Goal: Task Accomplishment & Management: Use online tool/utility

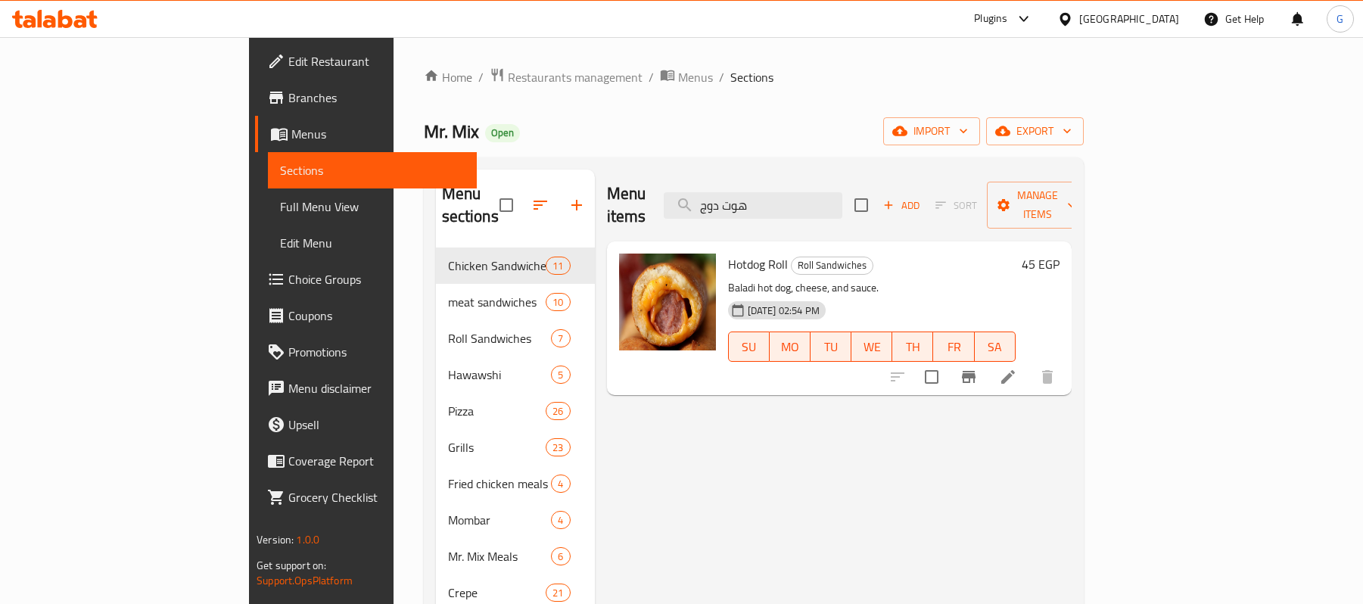
click at [508, 82] on span "Restaurants management" at bounding box center [575, 77] width 135 height 18
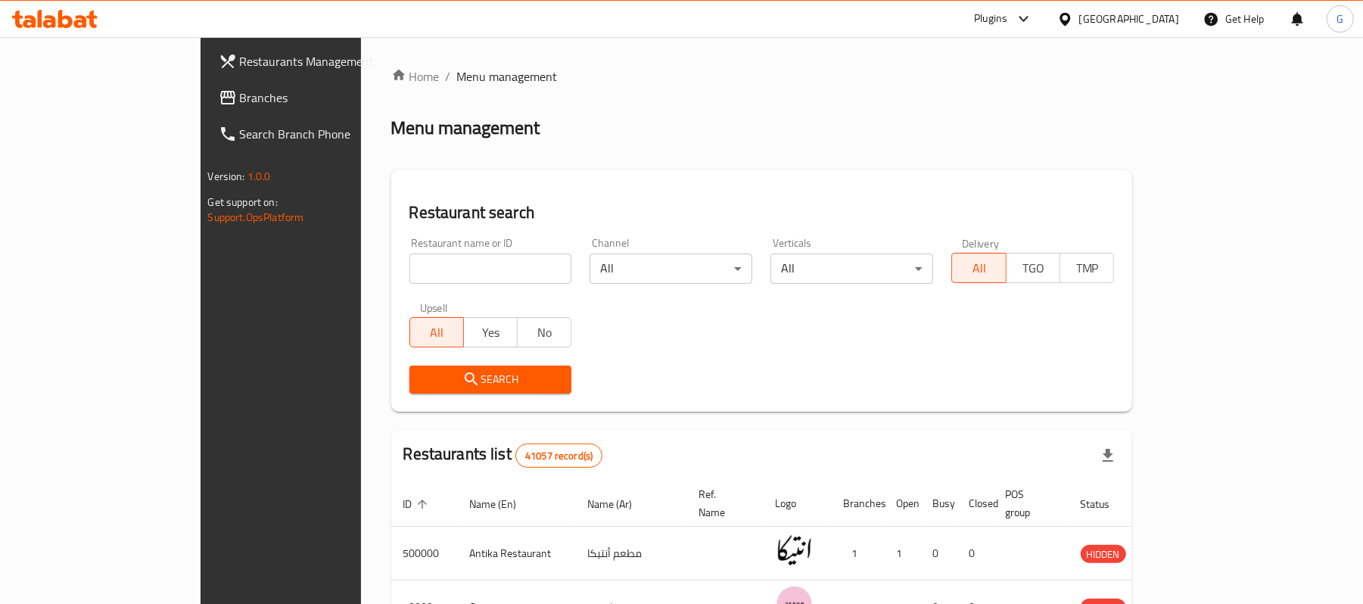
click at [409, 276] on input "search" at bounding box center [490, 268] width 163 height 30
paste input "667449"
type input "667449"
click at [421, 386] on span "Search" at bounding box center [490, 379] width 138 height 19
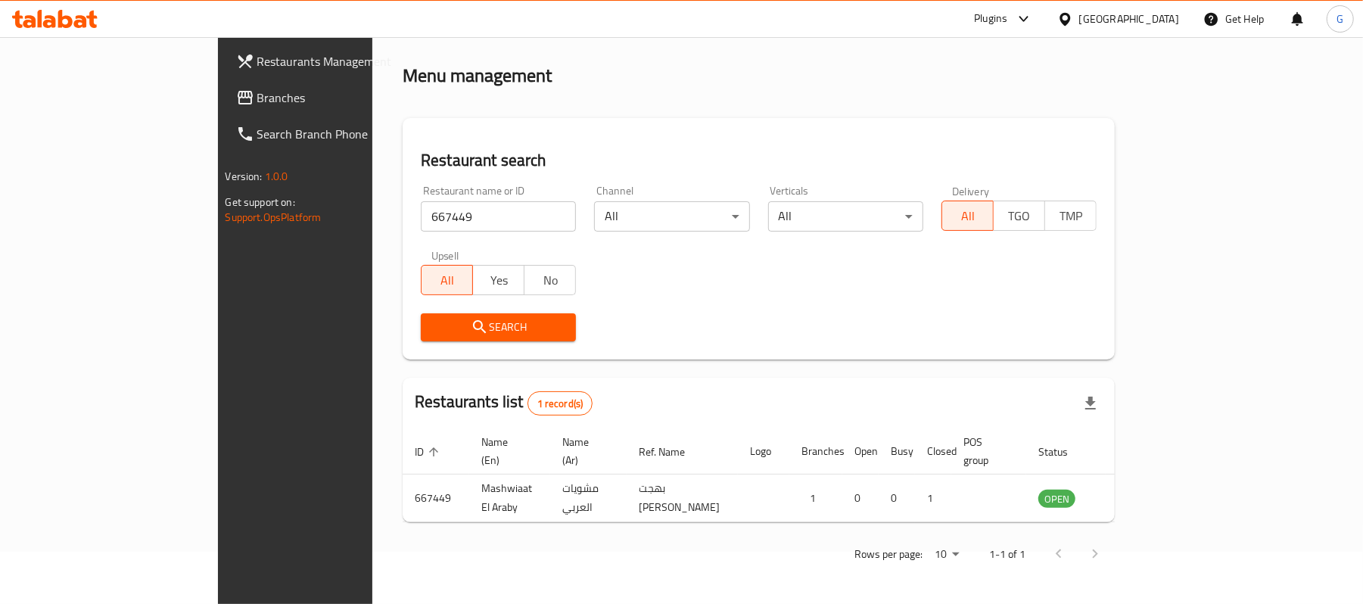
scroll to position [42, 0]
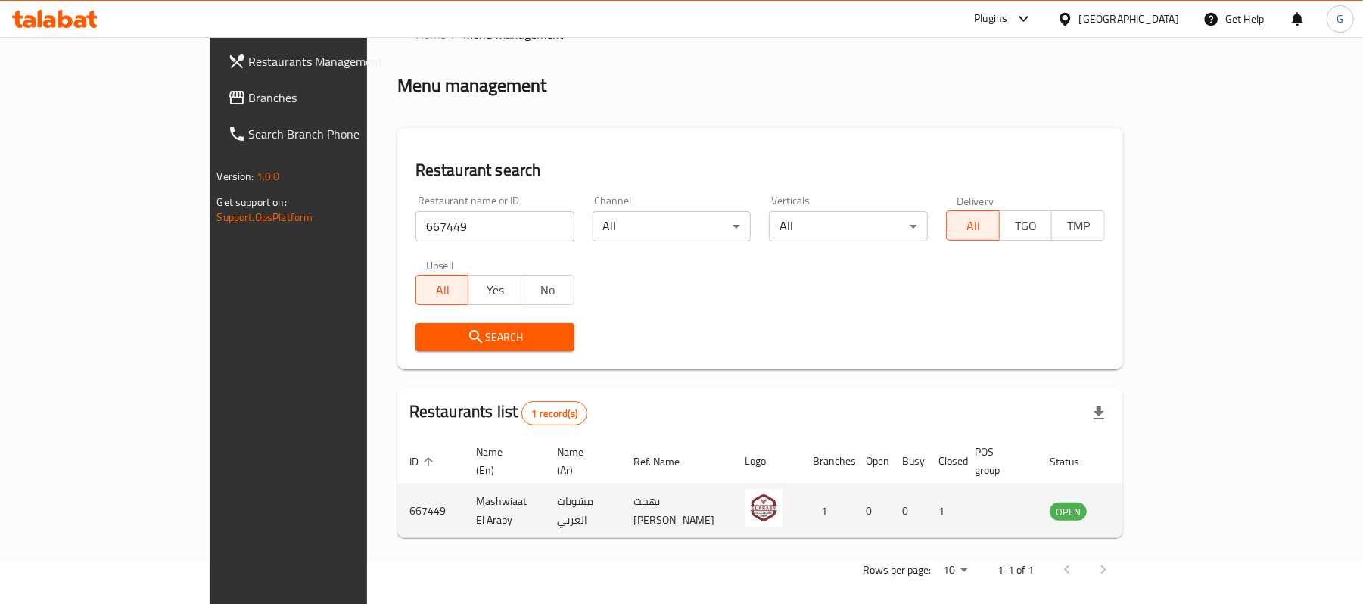
click at [1146, 505] on icon "enhanced table" at bounding box center [1138, 511] width 17 height 13
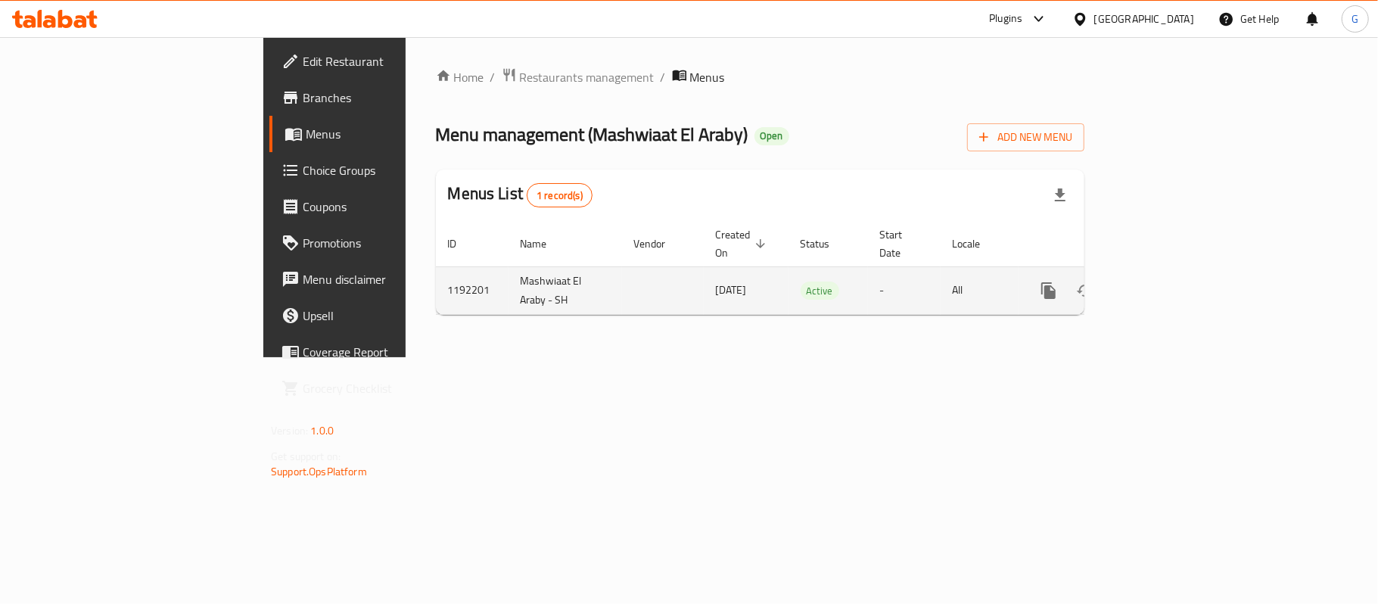
click at [1176, 272] on link "enhanced table" at bounding box center [1157, 290] width 36 height 36
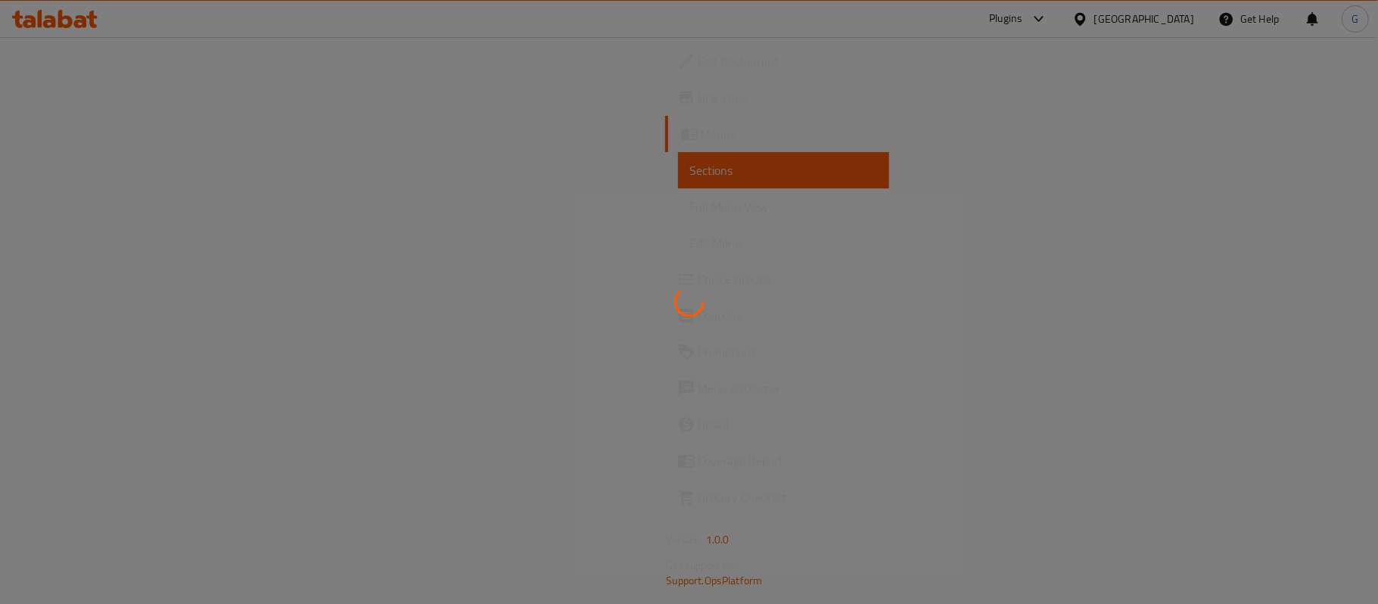
click at [1314, 275] on div at bounding box center [689, 302] width 1378 height 604
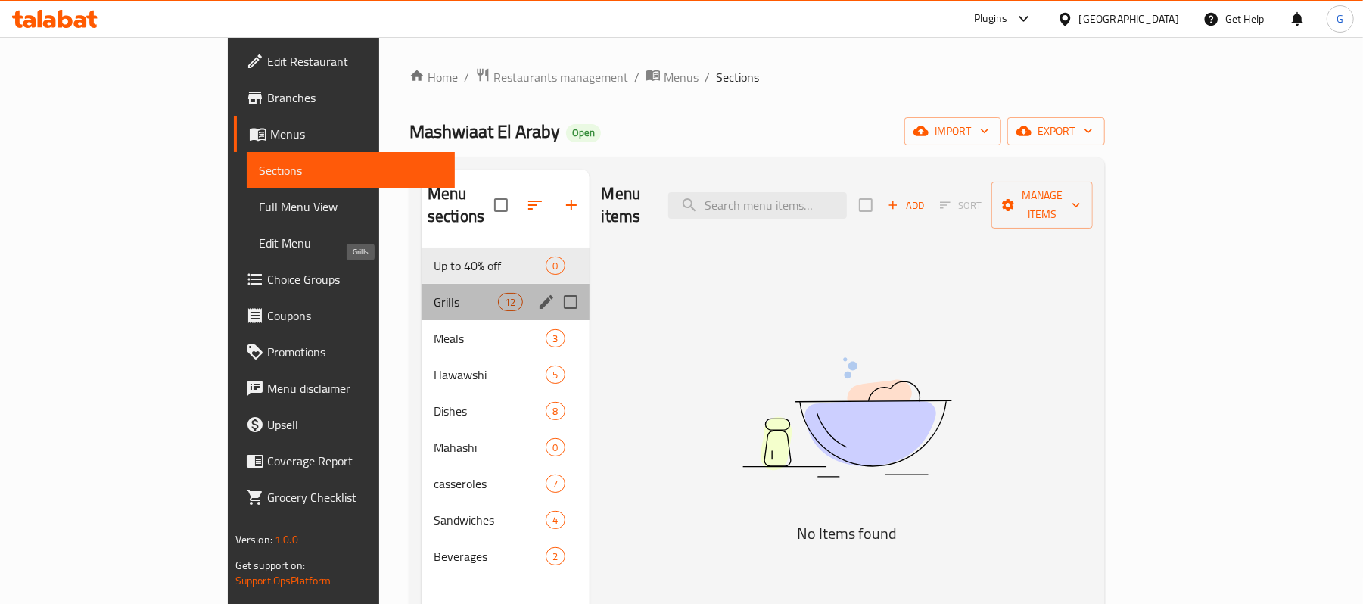
click at [434, 293] on span "Grills" at bounding box center [466, 302] width 64 height 18
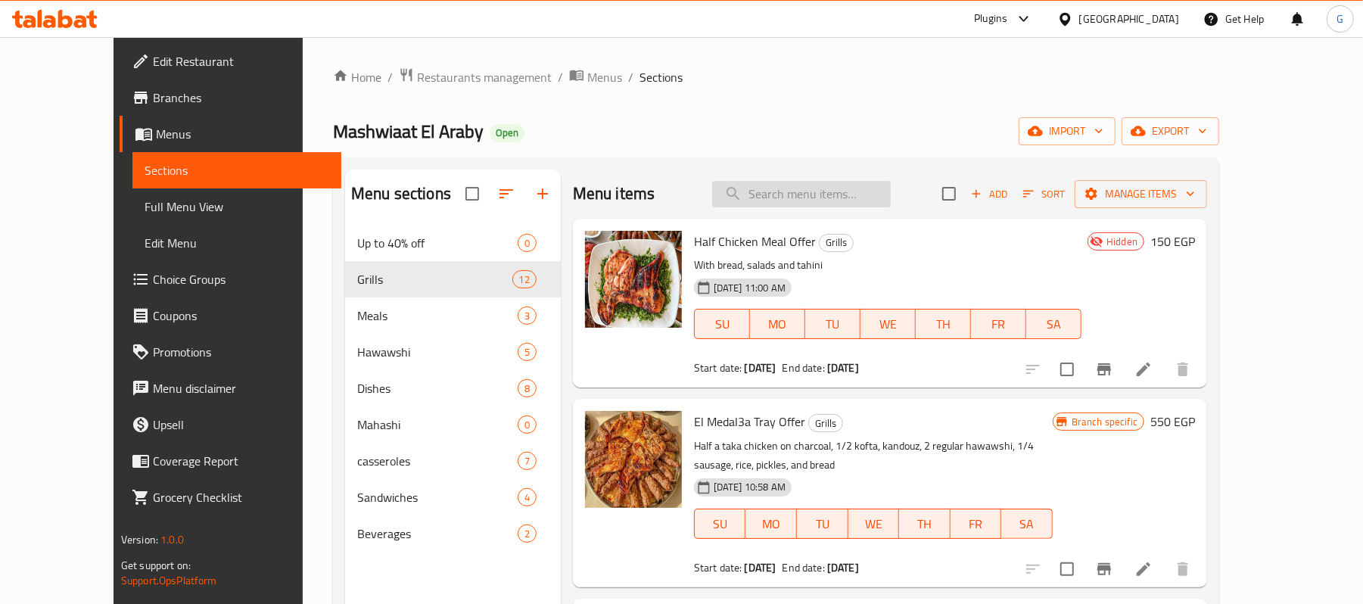
click at [843, 194] on input "search" at bounding box center [801, 194] width 179 height 26
paste input "عرض الصواني"
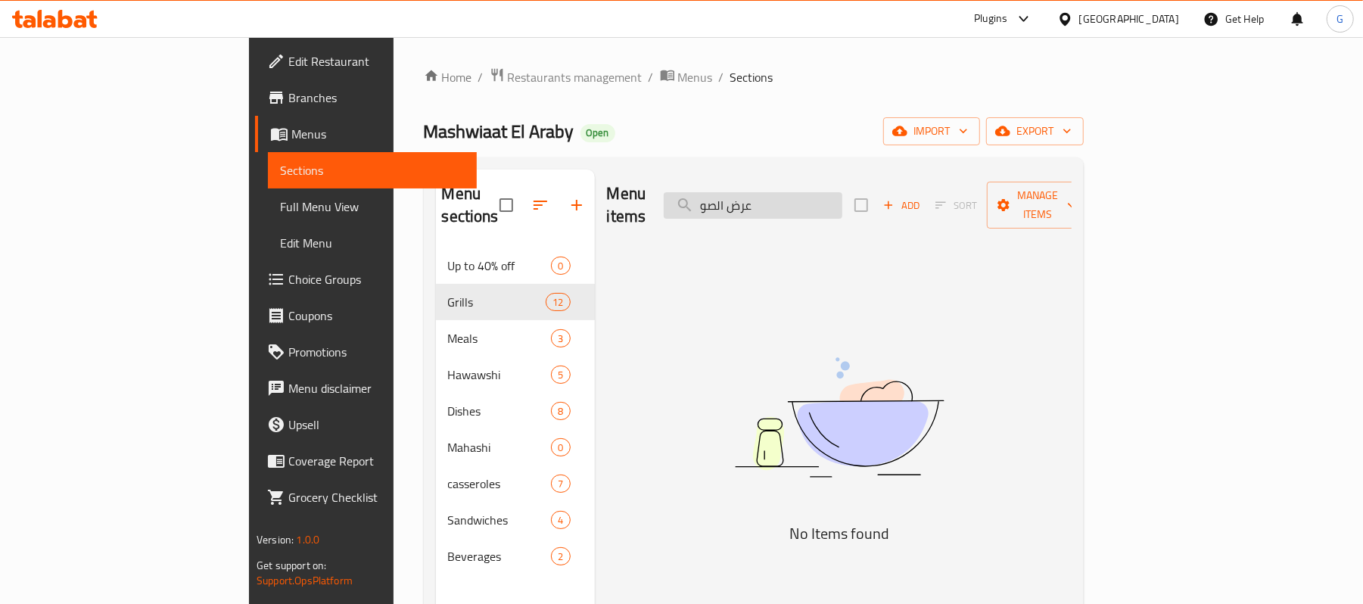
click at [842, 197] on input "عرض الصو" at bounding box center [753, 205] width 179 height 26
paste input "وجبه نص فراخ"
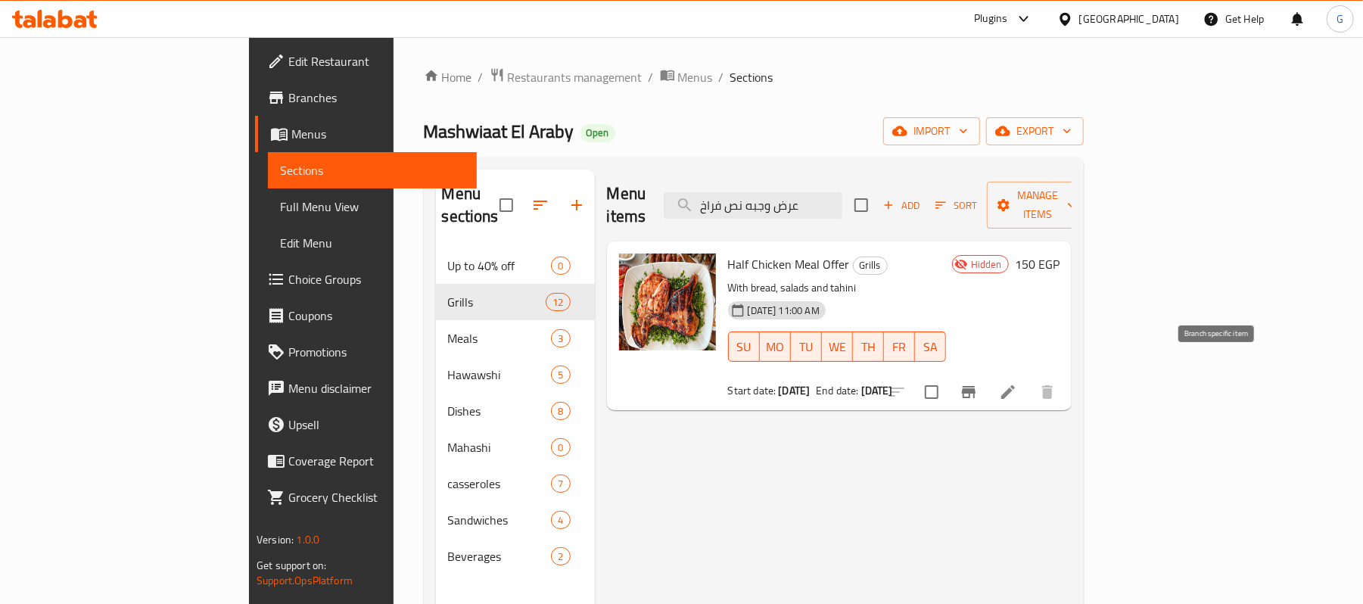
click at [977, 383] on icon "Branch-specific-item" at bounding box center [968, 392] width 18 height 18
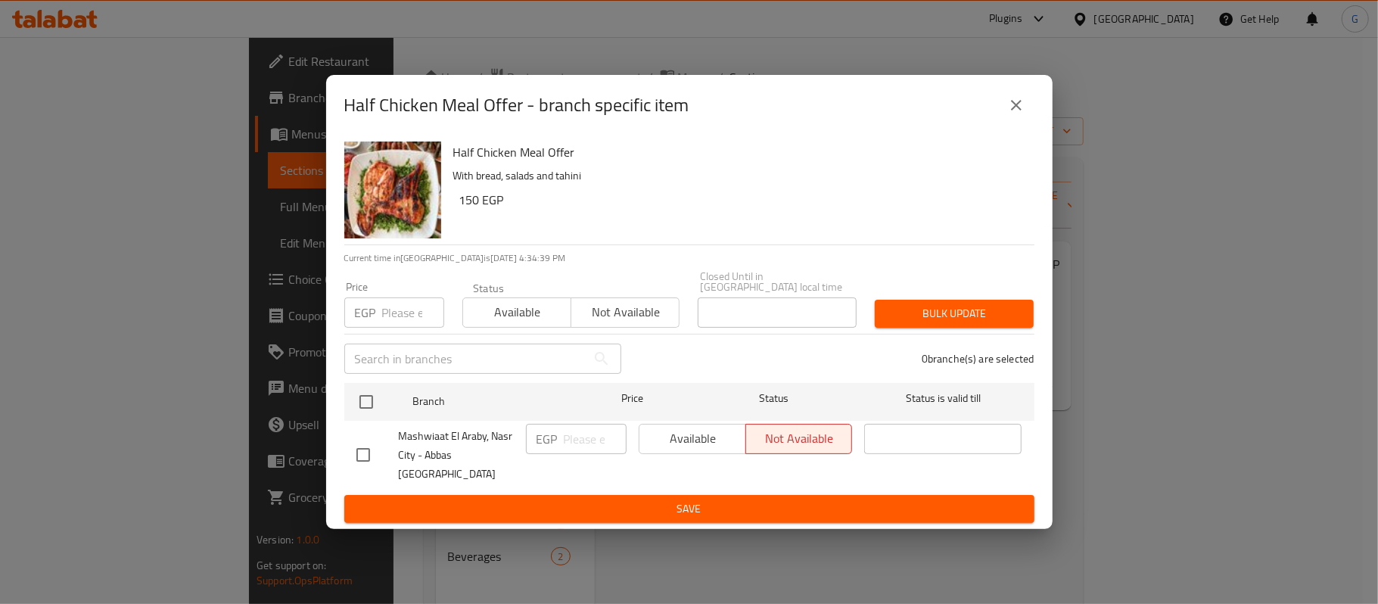
click at [479, 117] on h2 "Half Chicken Meal Offer - branch specific item" at bounding box center [516, 105] width 345 height 24
drag, startPoint x: 434, startPoint y: 117, endPoint x: 333, endPoint y: 113, distance: 101.5
click at [333, 113] on div "Half Chicken Meal Offer - branch specific item" at bounding box center [689, 105] width 726 height 61
copy h2 "Half Chicken"
click at [1012, 110] on icon "close" at bounding box center [1016, 105] width 11 height 11
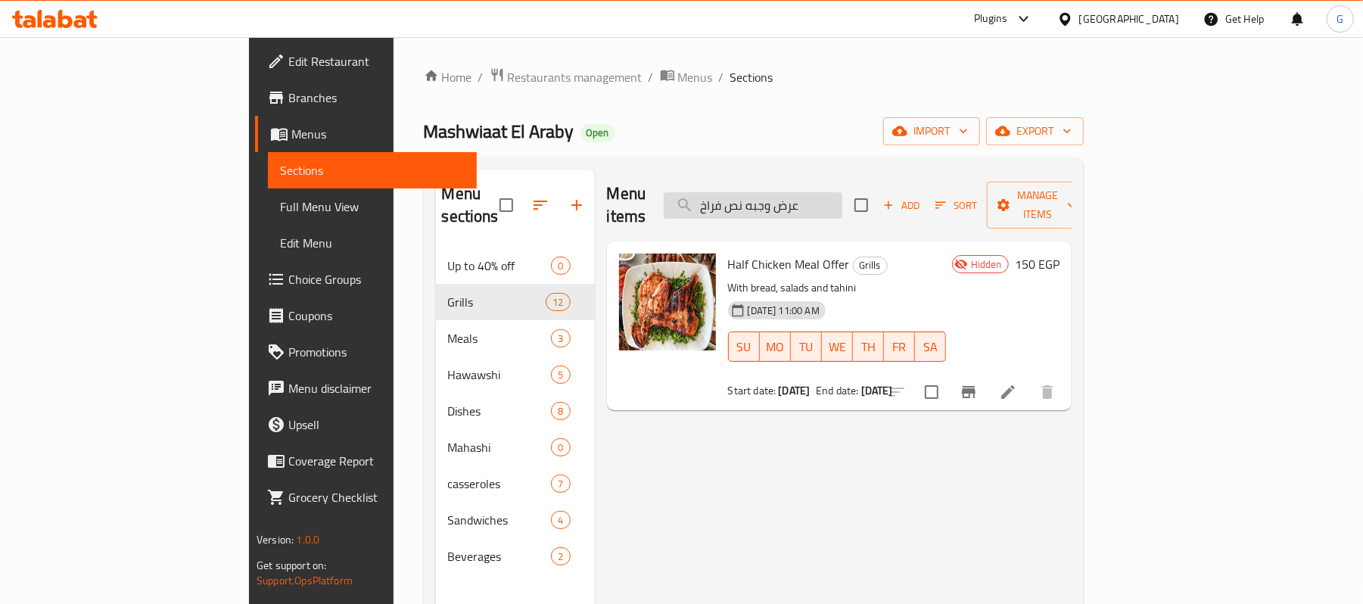
click at [791, 194] on input "عرض وجبه نص فراخ" at bounding box center [753, 205] width 179 height 26
paste input "Half Chicken"
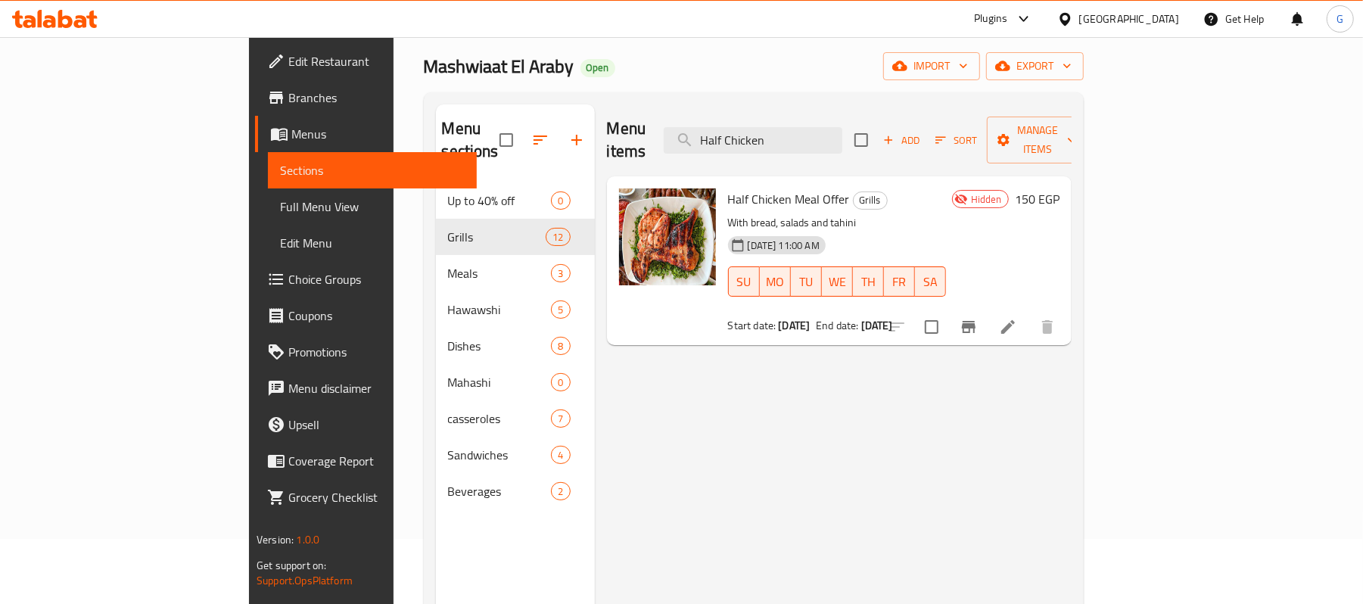
scroll to position [101, 0]
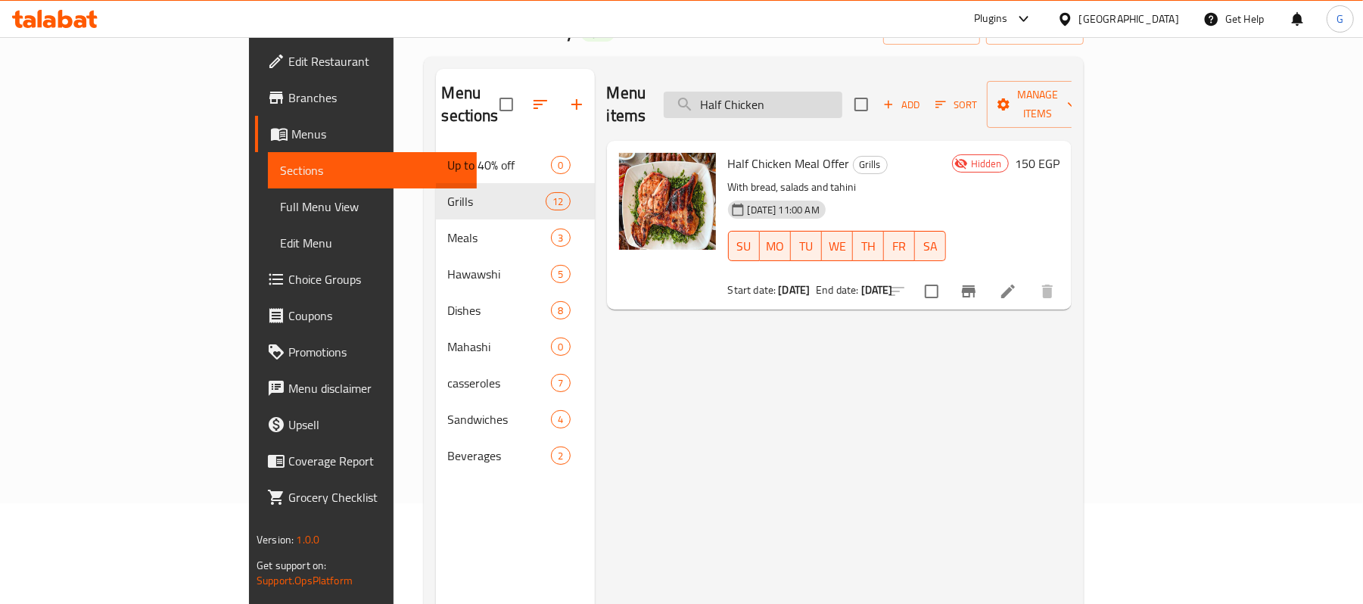
click at [842, 94] on input "Half Chicken" at bounding box center [753, 105] width 179 height 26
paste input "كفته"
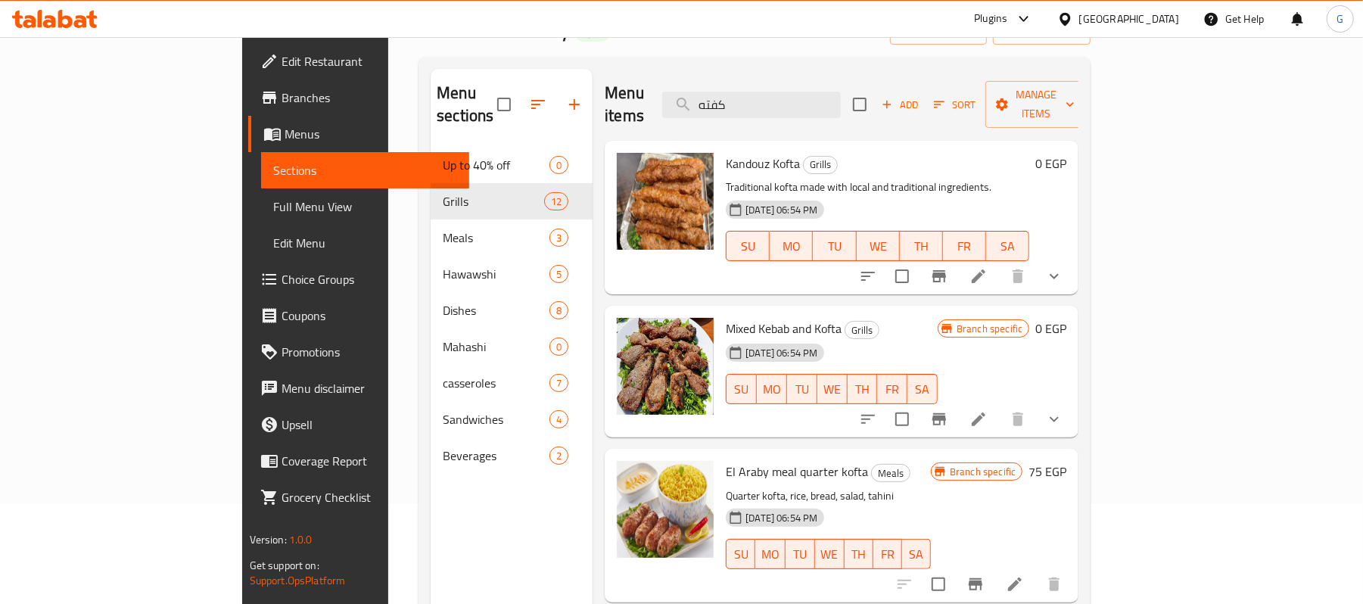
click at [726, 152] on span "Kandouz Kofta" at bounding box center [763, 163] width 74 height 23
click at [726, 317] on span "Mixed Kebab and Kofta" at bounding box center [784, 328] width 116 height 23
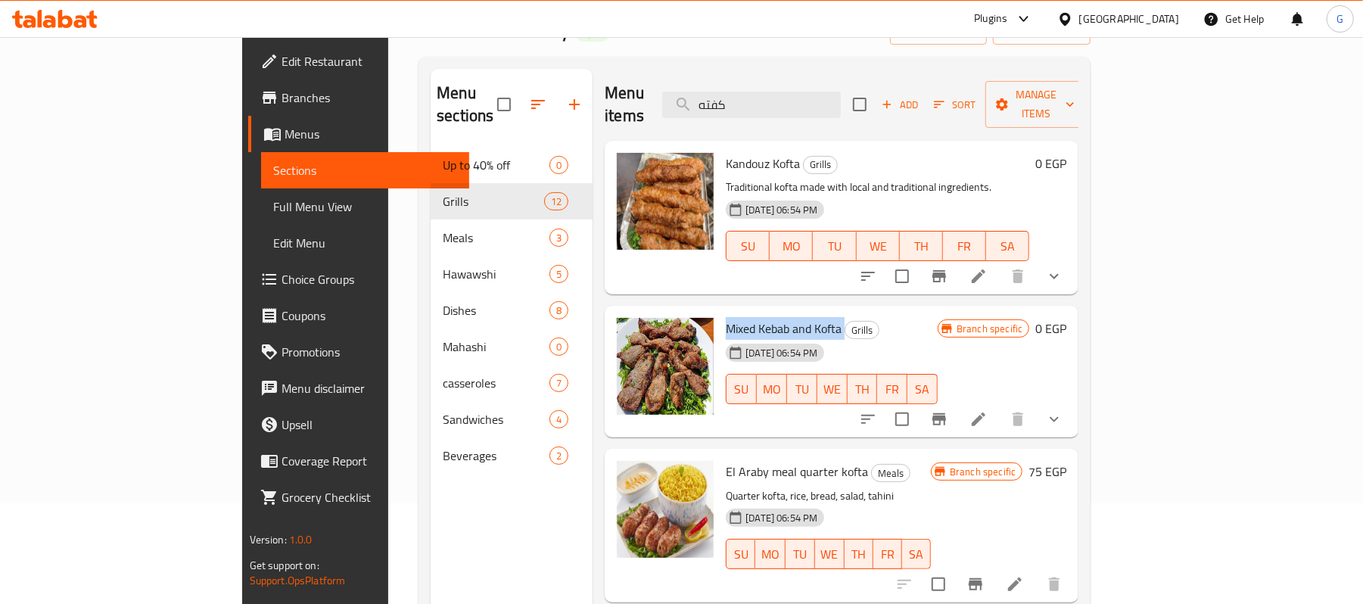
click at [726, 317] on span "Mixed Kebab and Kofta" at bounding box center [784, 328] width 116 height 23
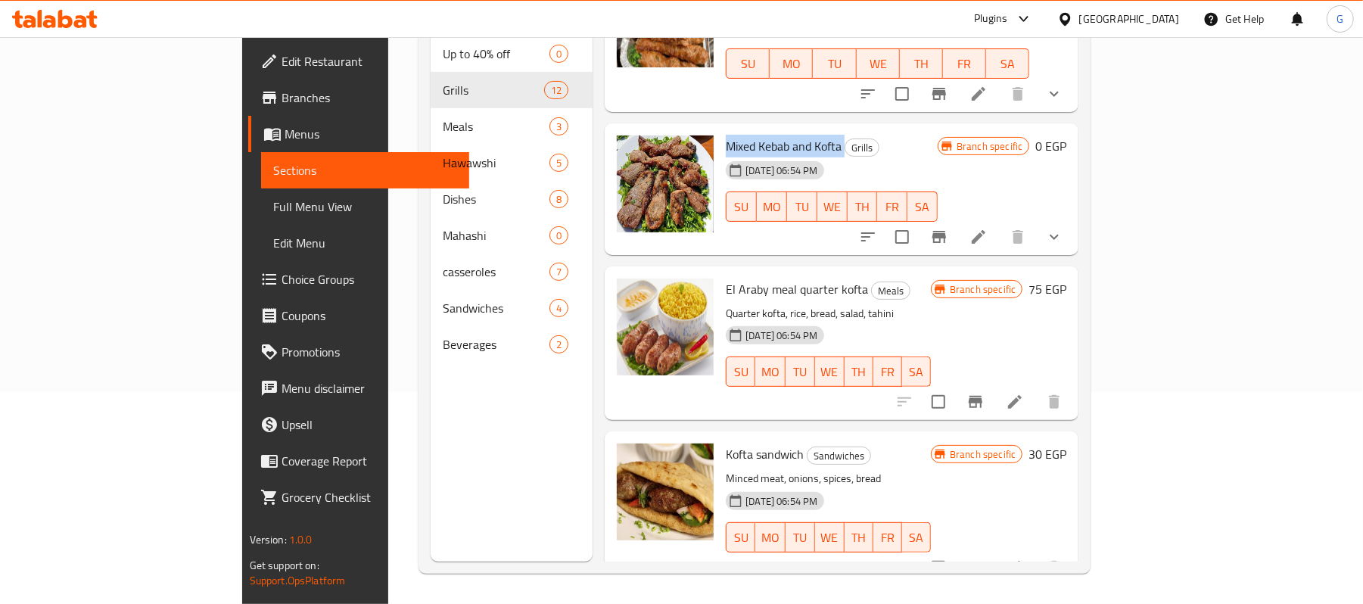
scroll to position [213, 0]
click at [726, 443] on span "Kofta sandwich" at bounding box center [765, 454] width 78 height 23
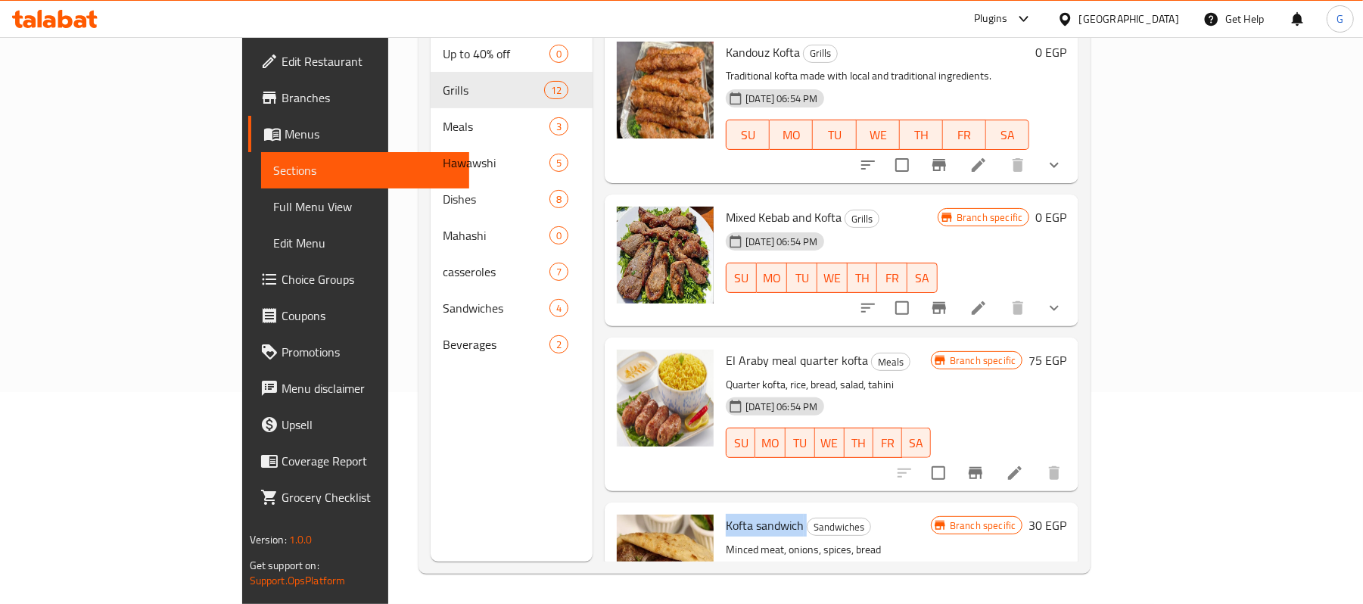
scroll to position [112, 0]
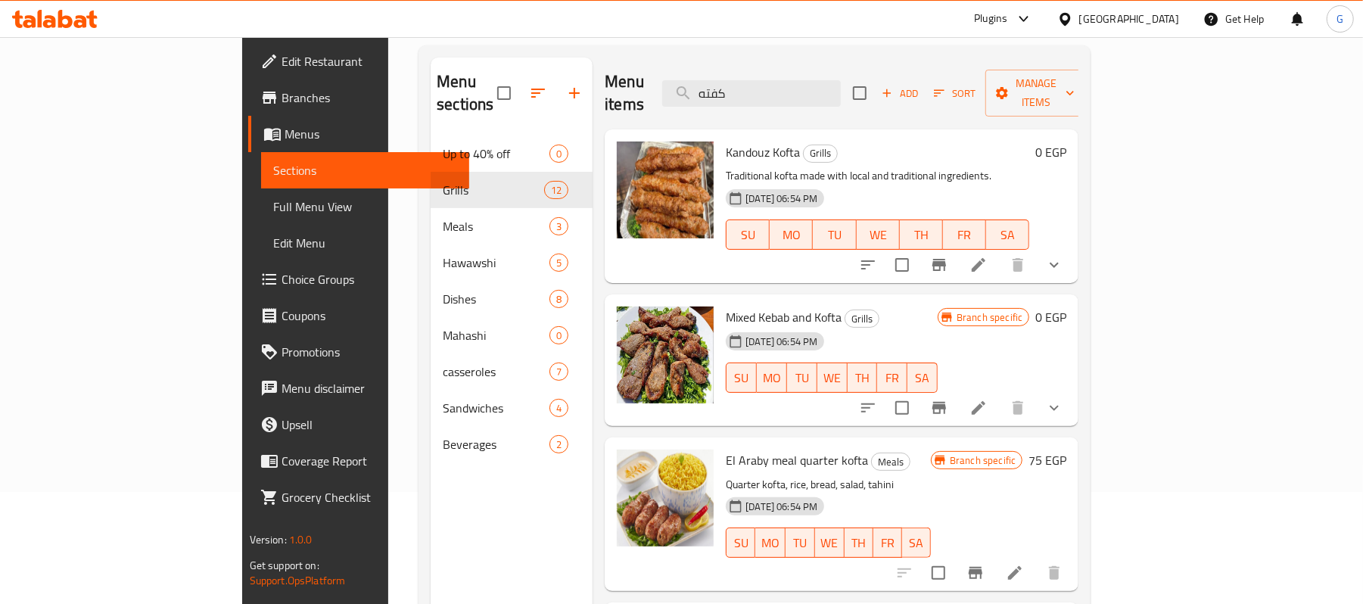
click at [726, 141] on span "Kandouz Kofta" at bounding box center [763, 152] width 74 height 23
click at [726, 306] on span "Mixed Kebab and Kofta" at bounding box center [784, 317] width 116 height 23
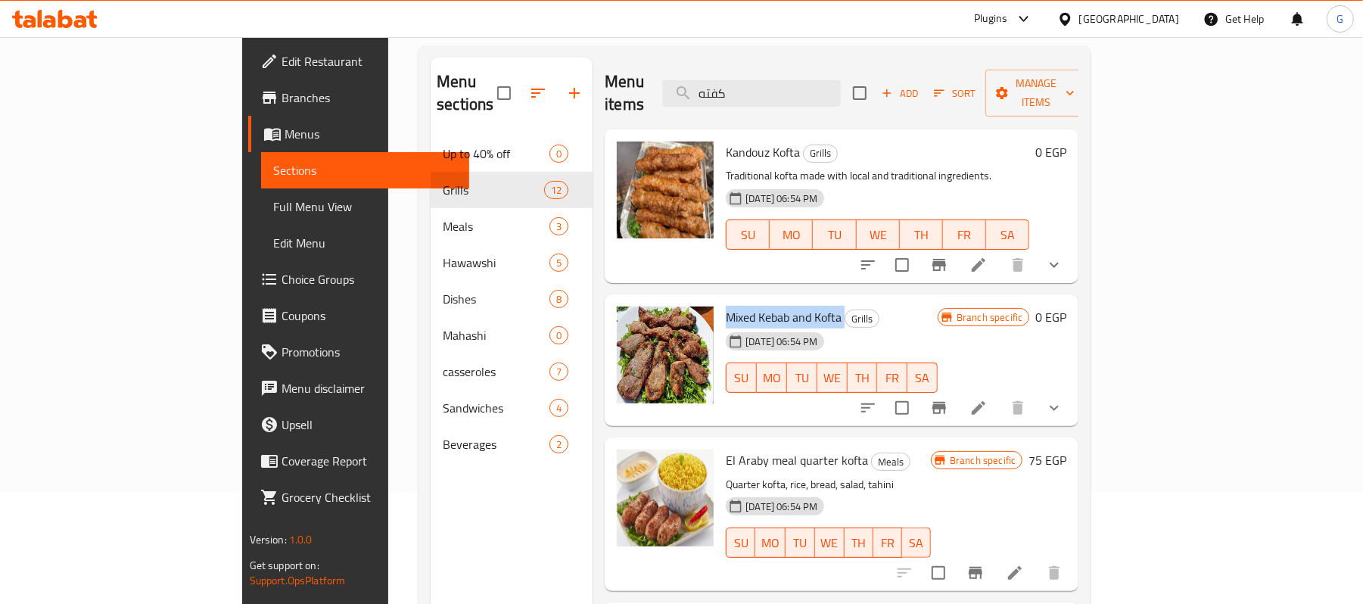
click at [726, 306] on span "Mixed Kebab and Kofta" at bounding box center [784, 317] width 116 height 23
click at [726, 141] on span "Kandouz Kofta" at bounding box center [763, 152] width 74 height 23
click at [784, 85] on input "كفته" at bounding box center [751, 93] width 179 height 26
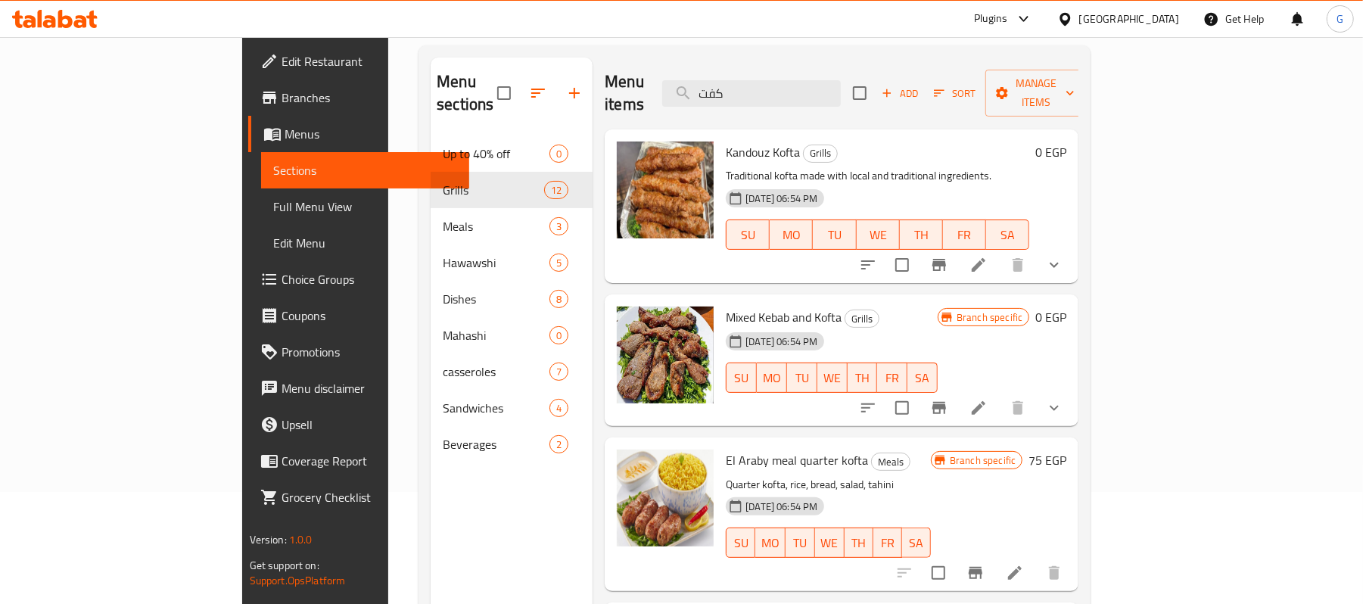
click at [726, 141] on span "Kandouz Kofta" at bounding box center [763, 152] width 74 height 23
copy h6 "Kofta"
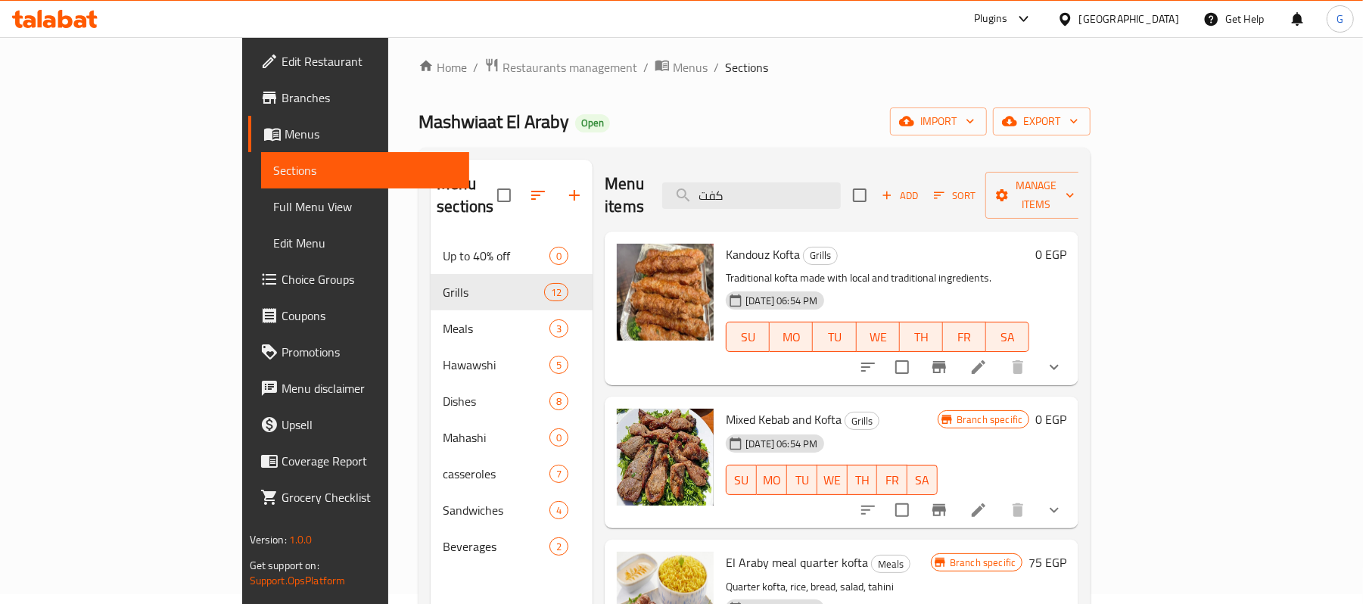
scroll to position [0, 0]
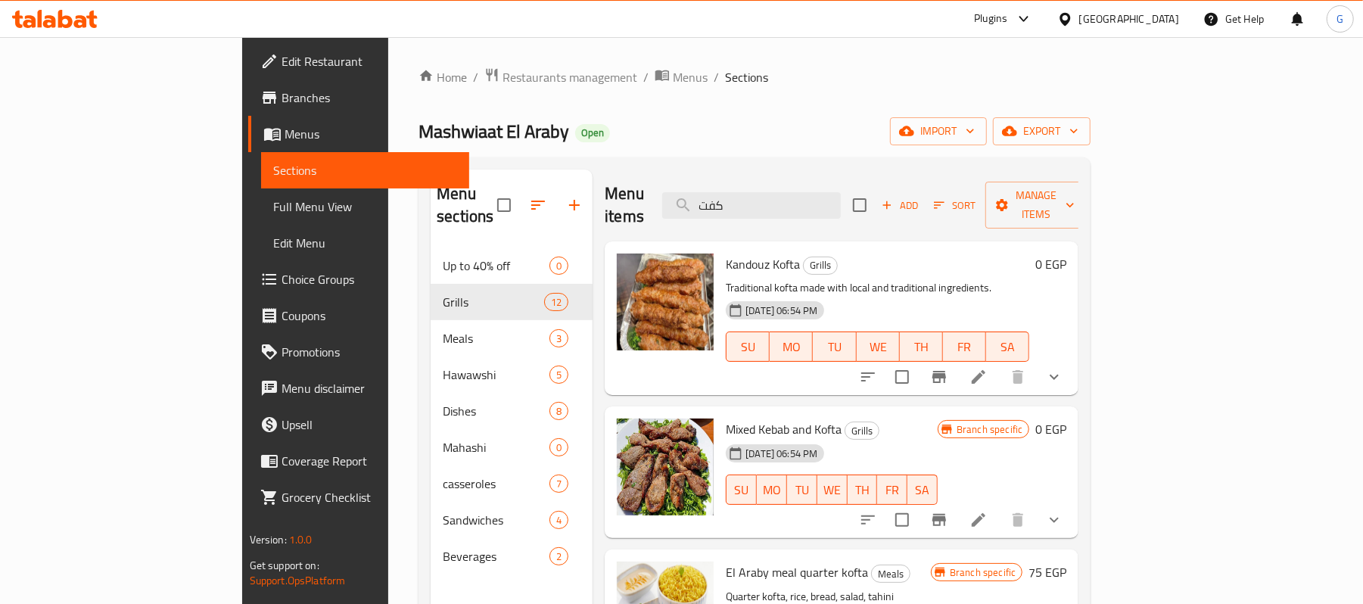
click at [726, 253] on span "Kandouz Kofta" at bounding box center [763, 264] width 74 height 23
click at [1072, 368] on button "show more" at bounding box center [1054, 377] width 36 height 36
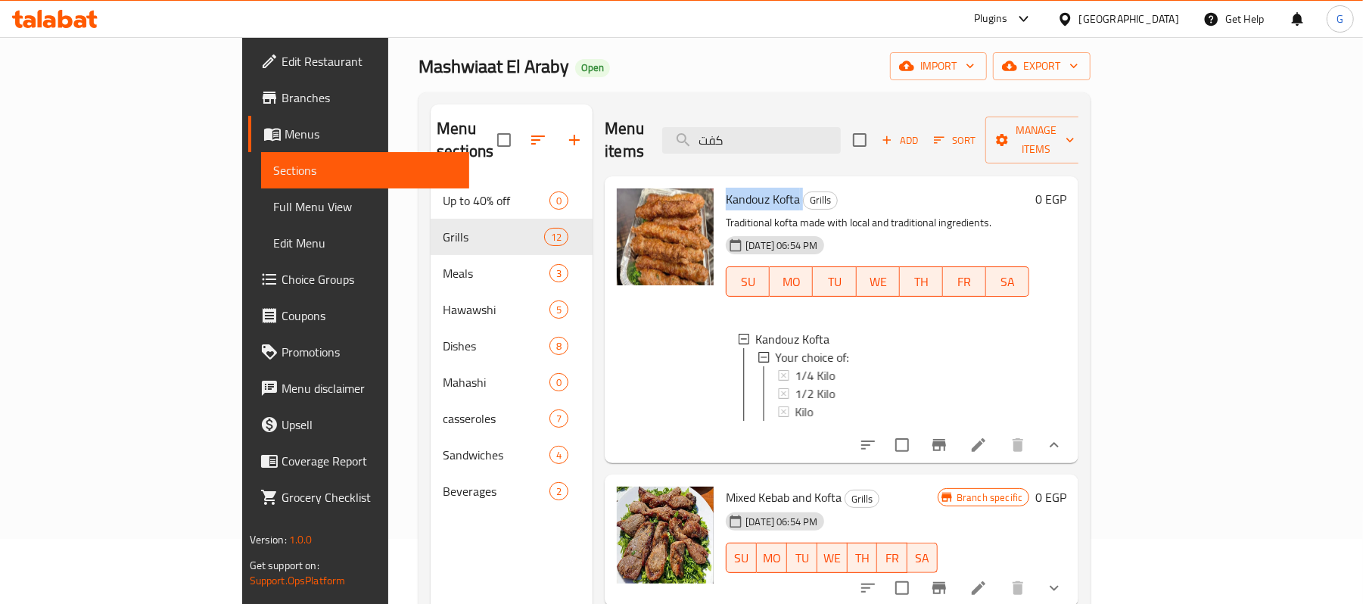
scroll to position [101, 0]
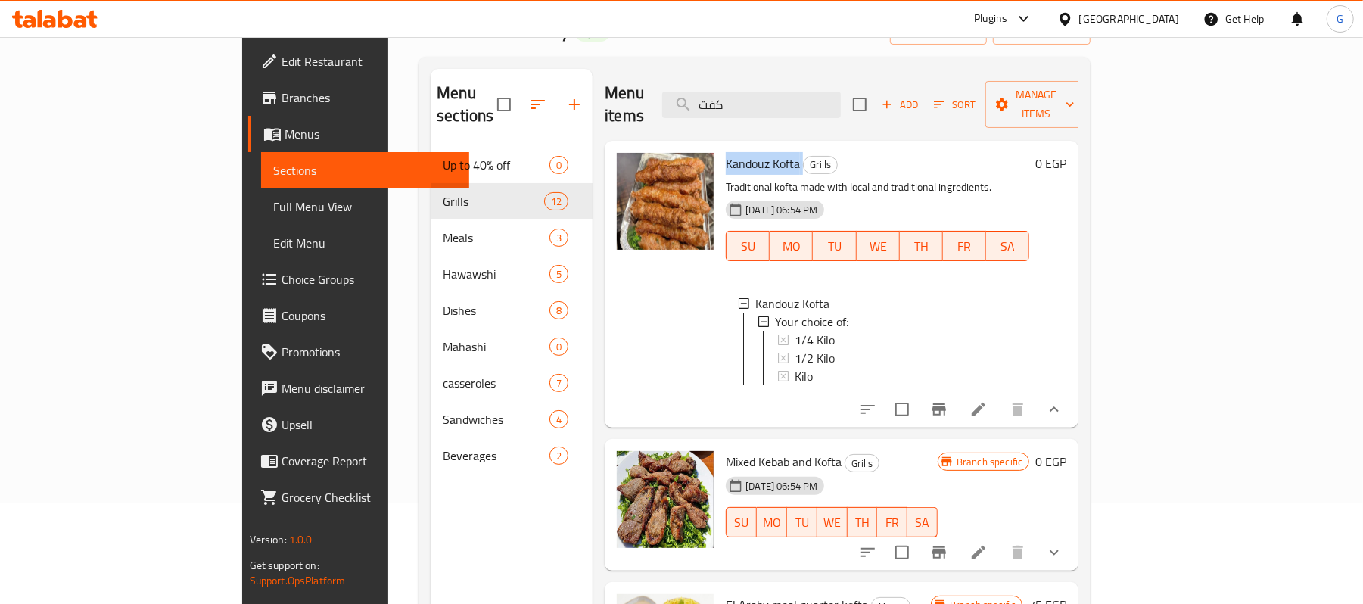
click at [728, 152] on span "Kandouz Kofta" at bounding box center [763, 163] width 74 height 23
click at [828, 92] on input "كفت" at bounding box center [751, 105] width 179 height 26
paste input "Kofta"
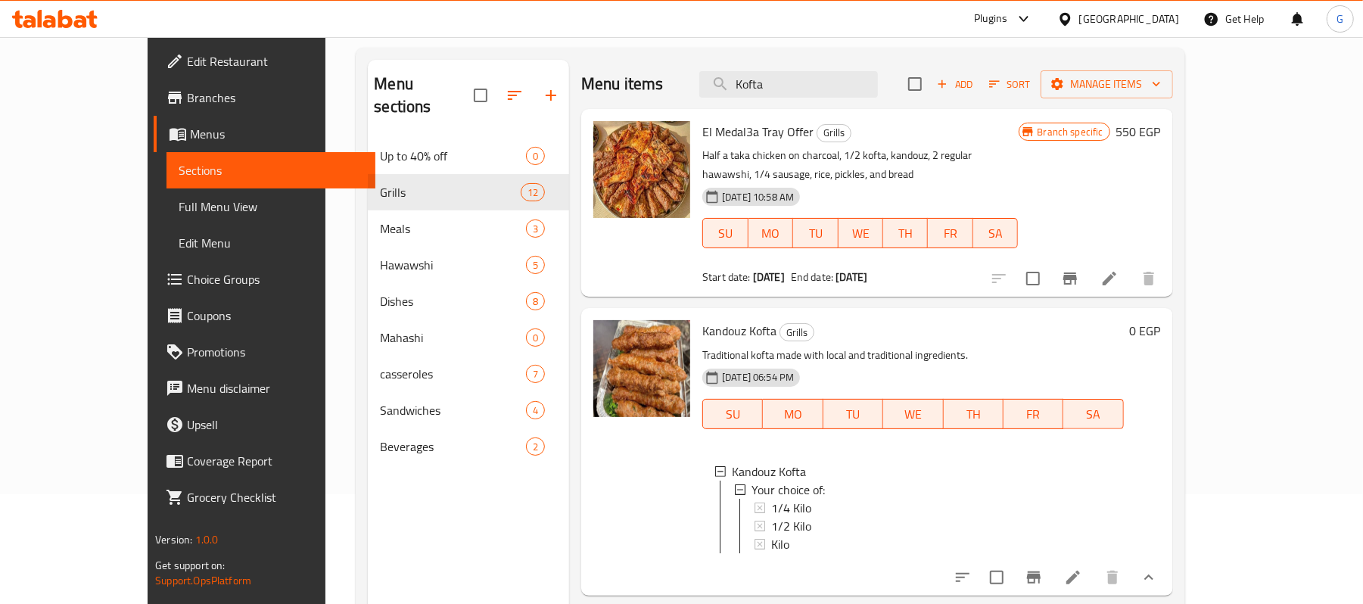
scroll to position [0, 0]
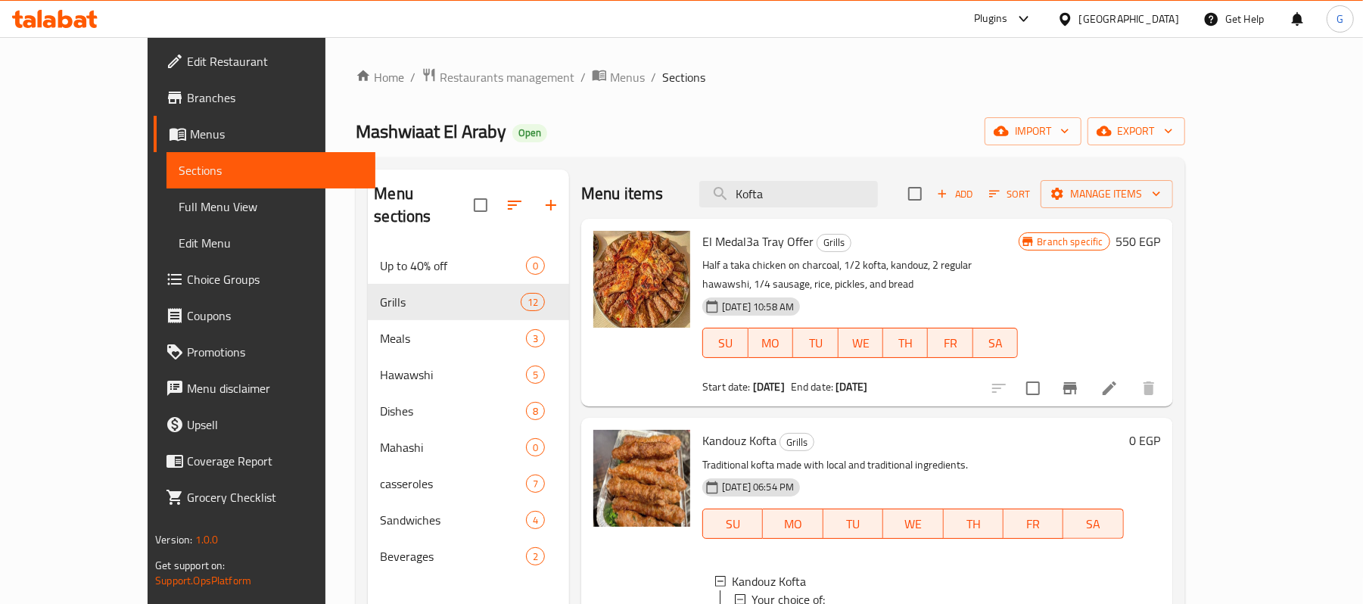
click at [702, 434] on span "Kandouz Kofta" at bounding box center [739, 440] width 74 height 23
click at [702, 429] on span "Kandouz Kofta" at bounding box center [739, 440] width 74 height 23
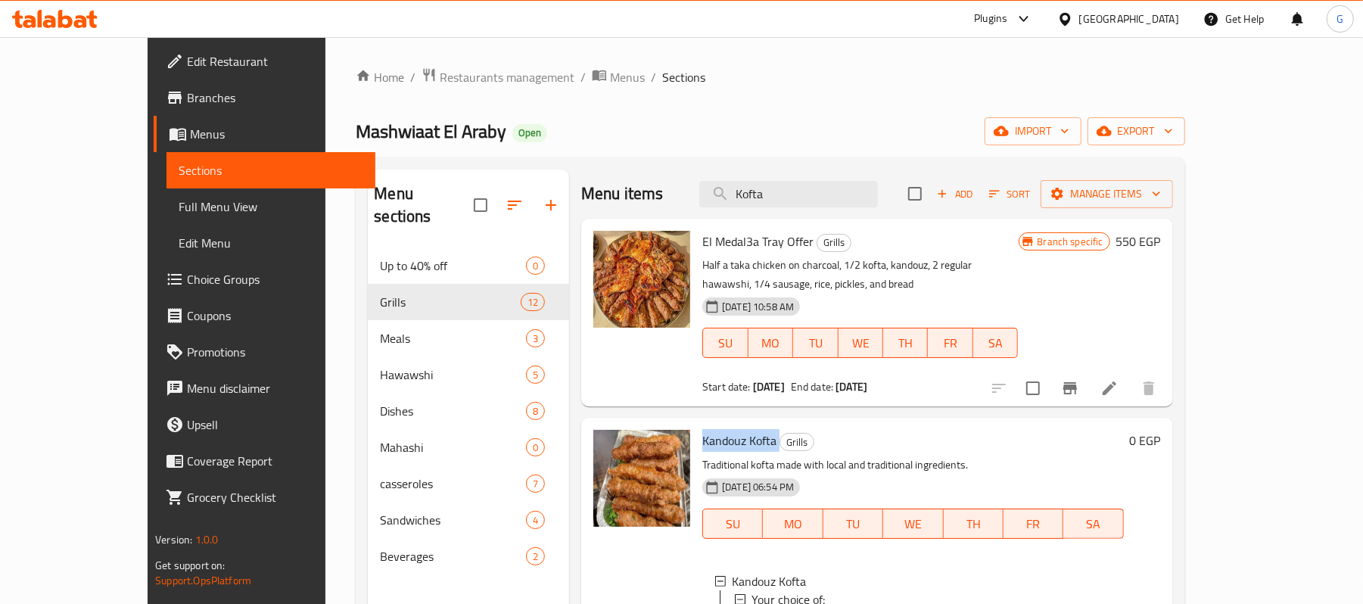
click at [702, 429] on span "Kandouz Kofta" at bounding box center [739, 440] width 74 height 23
click at [866, 194] on input "Kofta" at bounding box center [788, 194] width 179 height 26
paste input "أرز"
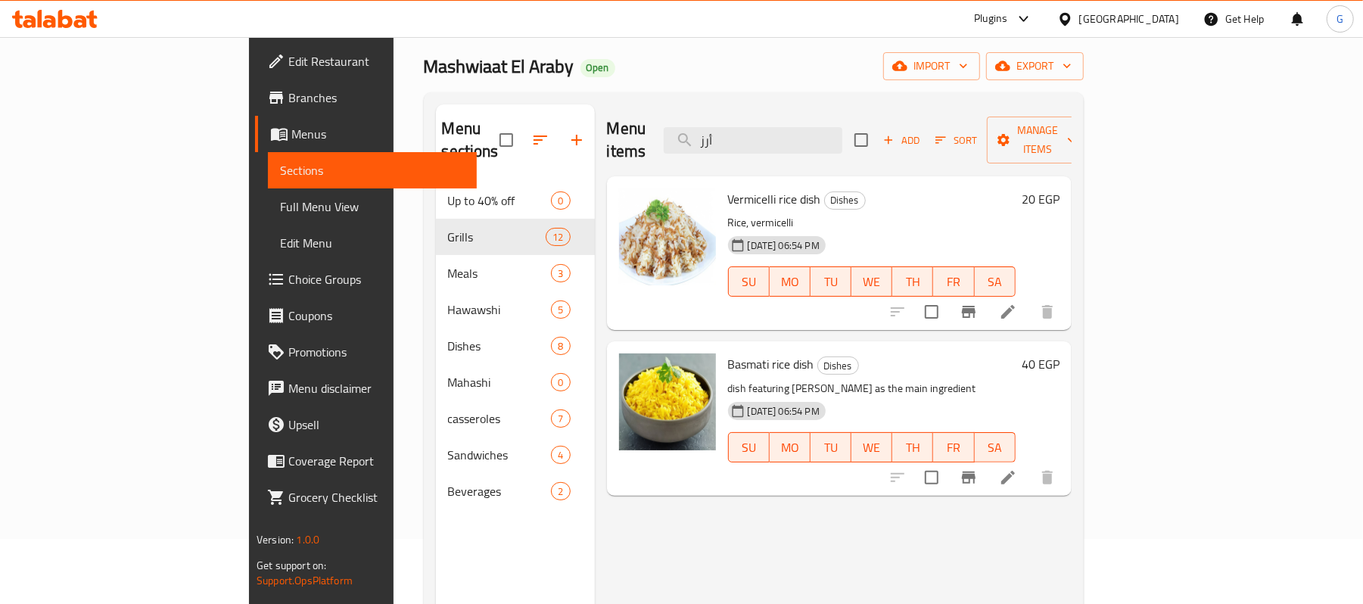
scroll to position [101, 0]
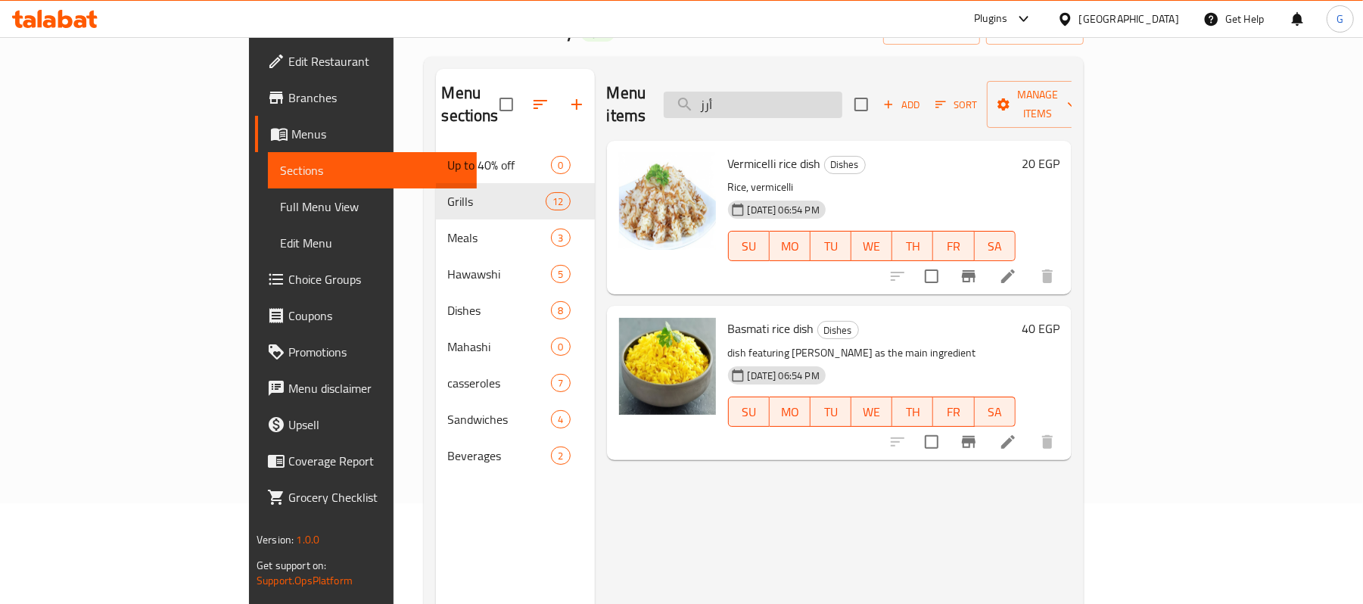
click at [816, 92] on input "أرز" at bounding box center [753, 105] width 179 height 26
paste input "يش"
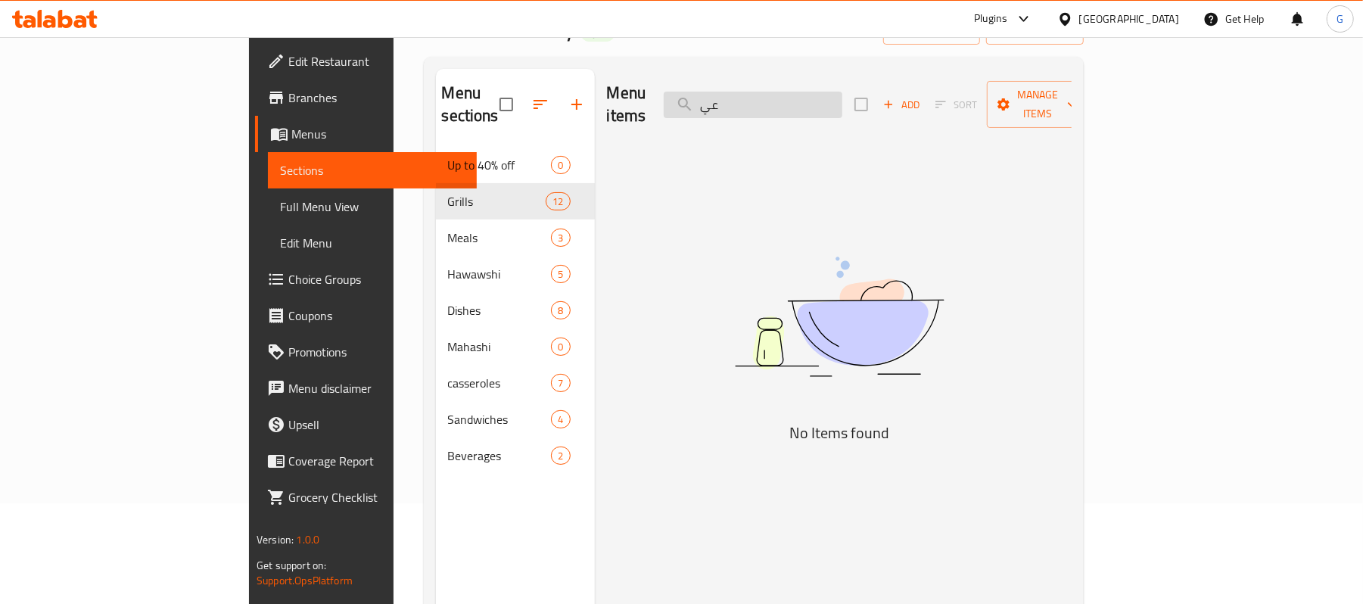
type input "ع"
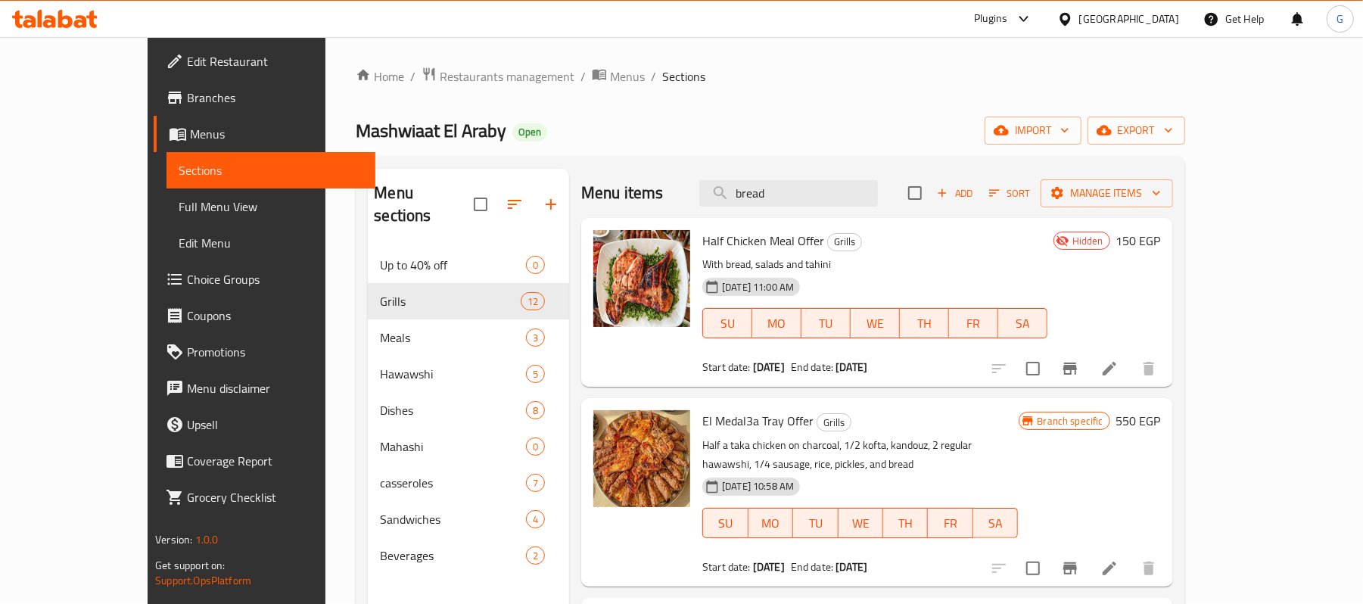
scroll to position [0, 0]
click at [821, 182] on input "bread" at bounding box center [788, 194] width 179 height 26
paste input "سلطات"
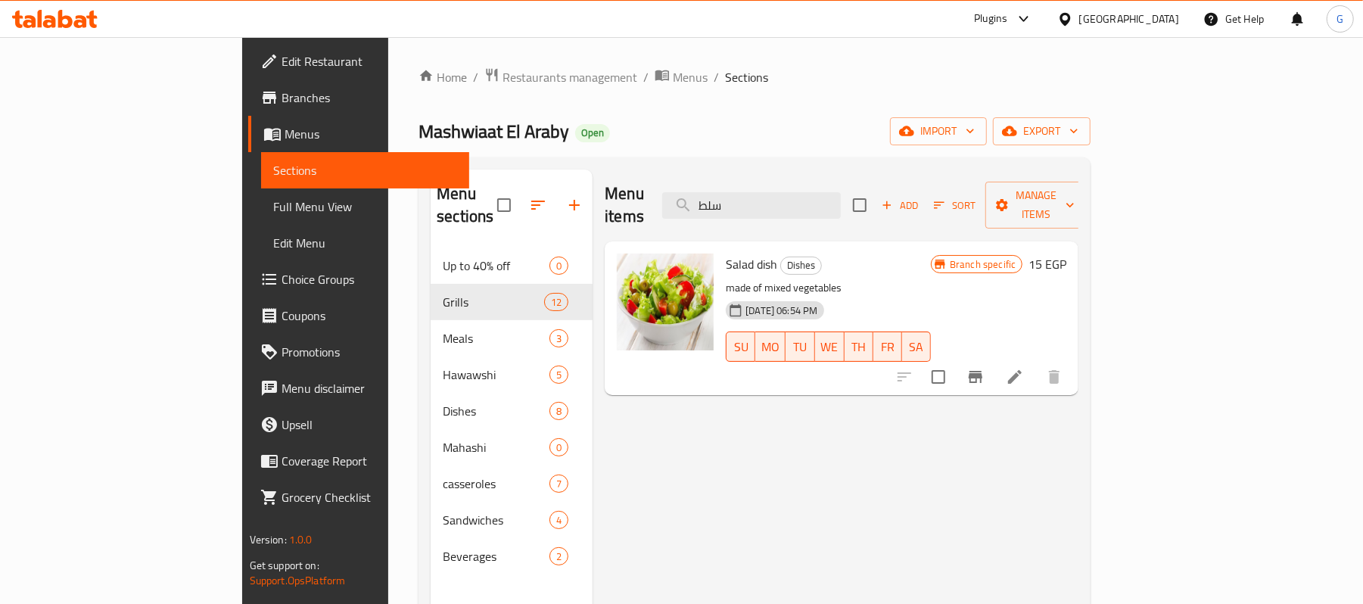
click at [726, 253] on span "Salad dish" at bounding box center [751, 264] width 51 height 23
copy h6 "Salad dish"
click at [841, 204] on input "سلط" at bounding box center [751, 205] width 179 height 26
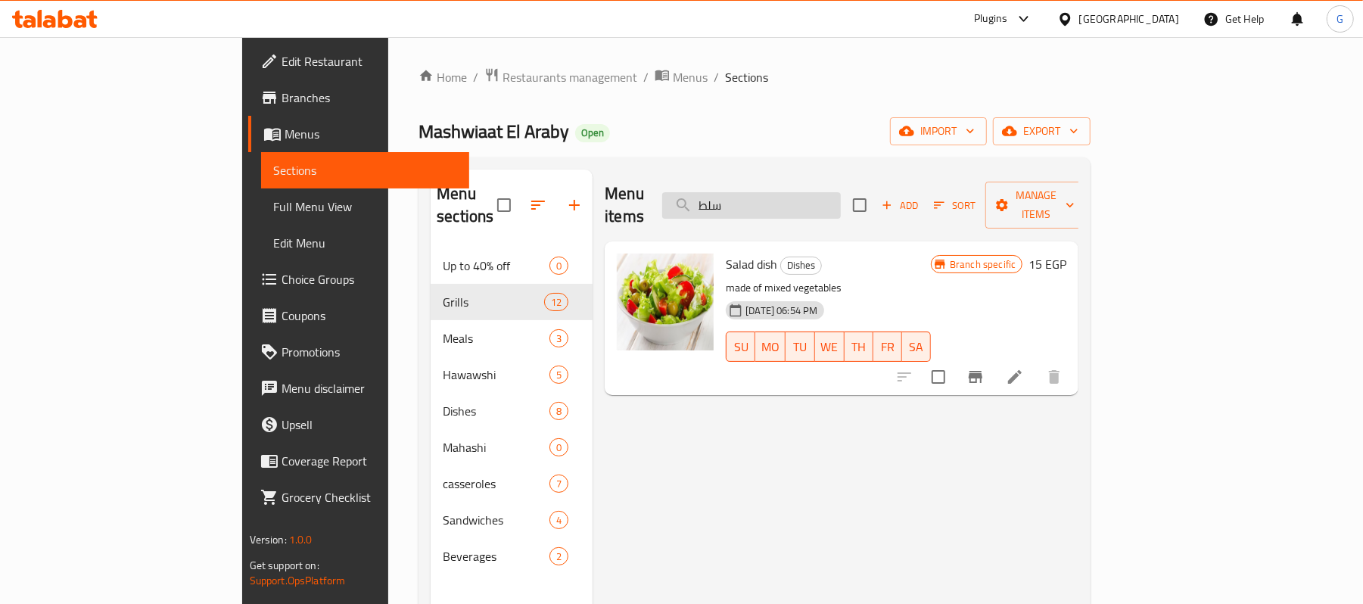
click at [841, 204] on input "سلط" at bounding box center [751, 205] width 179 height 26
paste input "وطحينه"
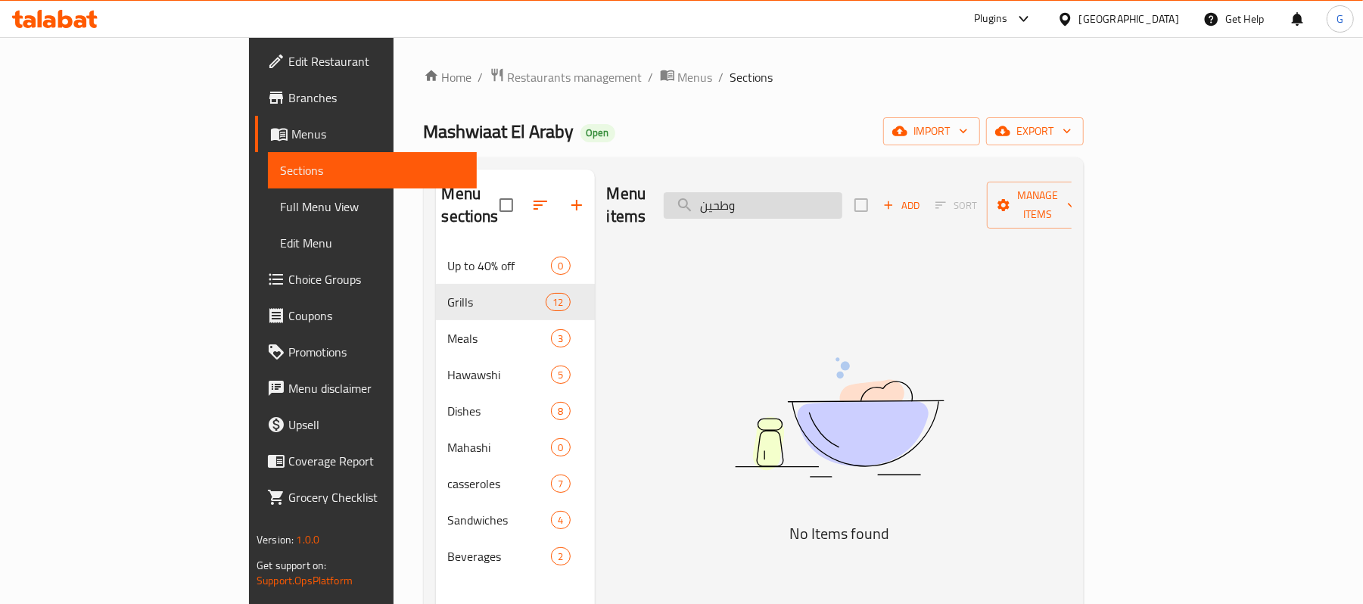
drag, startPoint x: 820, startPoint y: 191, endPoint x: 867, endPoint y: 186, distance: 47.2
click at [842, 192] on input "وطحين" at bounding box center [753, 205] width 179 height 26
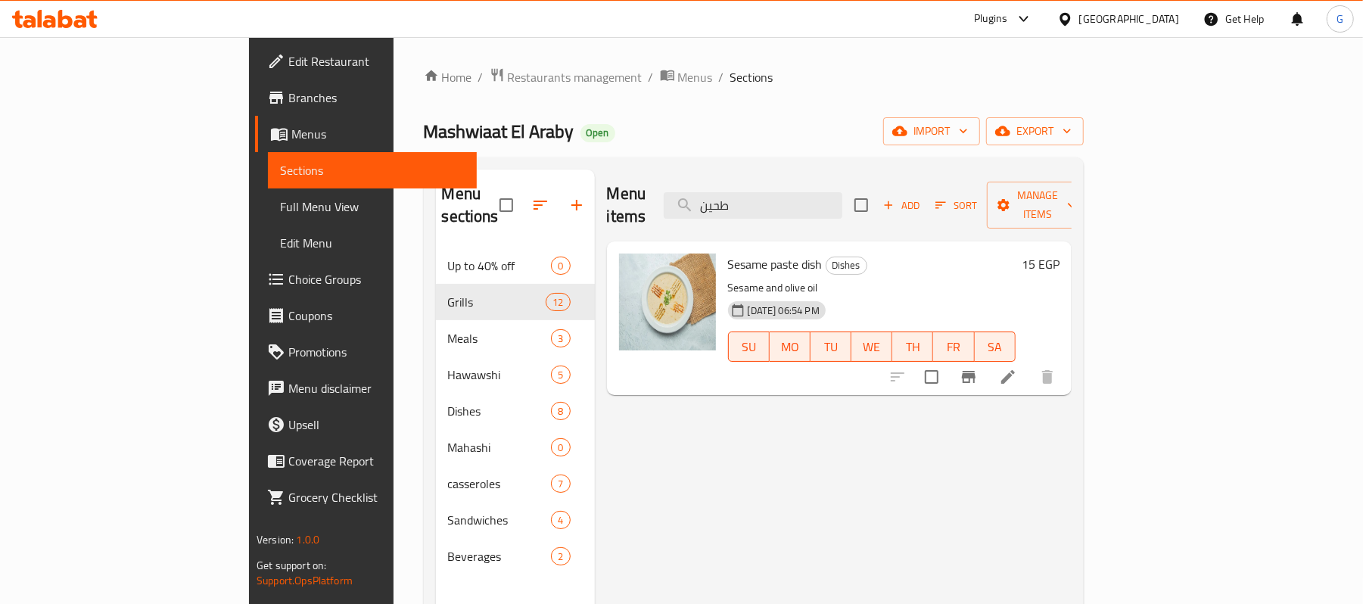
type input "طحين"
click at [1083, 95] on div "Home / Restaurants management / Menus / Sections Mashwiaat El Araby Open import…" at bounding box center [754, 426] width 660 height 718
click at [1074, 127] on icon "button" at bounding box center [1066, 130] width 15 height 15
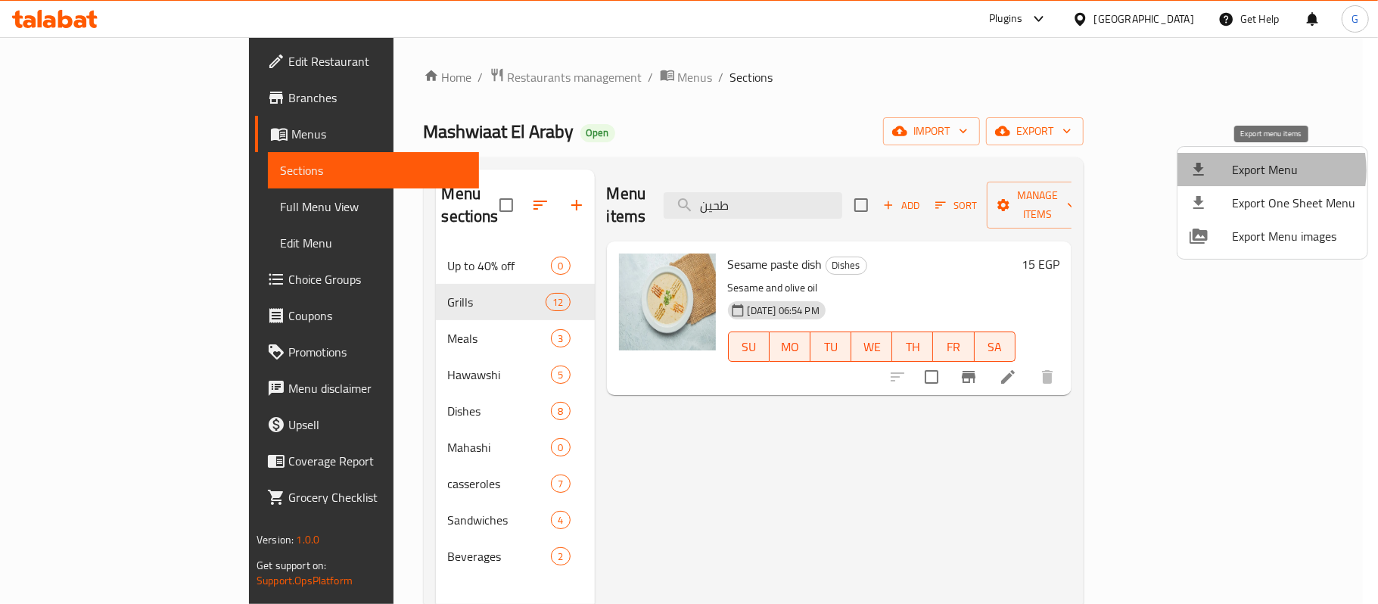
click at [1251, 170] on span "Export Menu" at bounding box center [1293, 169] width 123 height 18
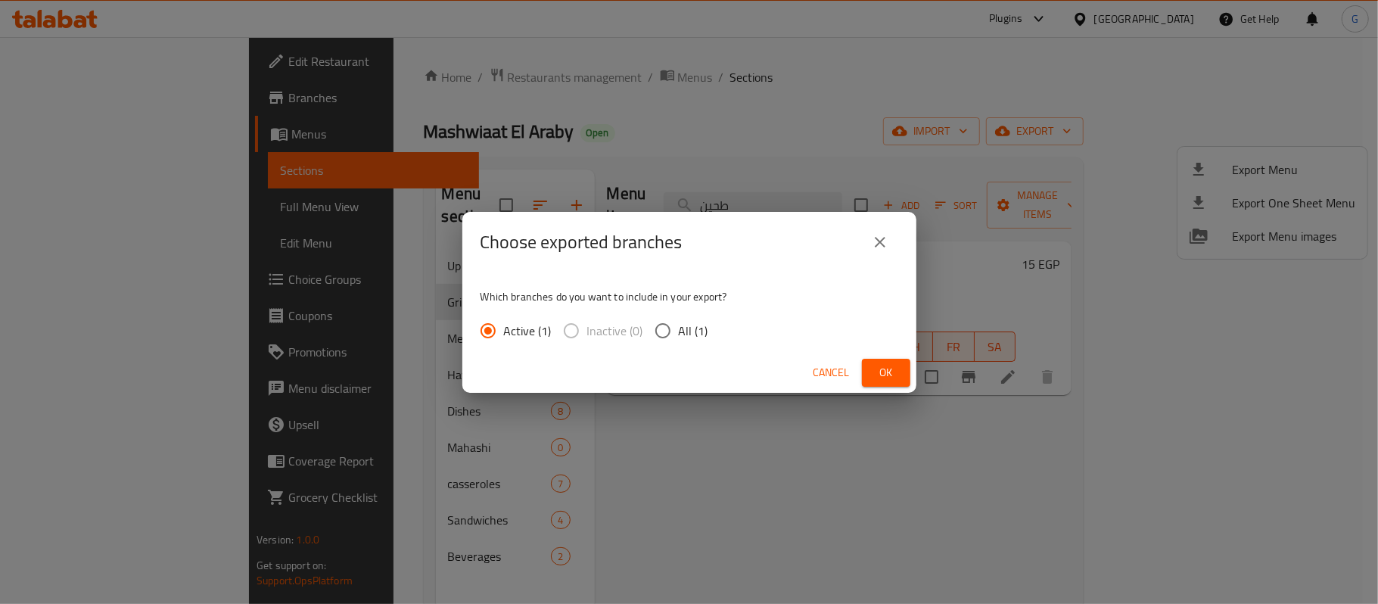
drag, startPoint x: 701, startPoint y: 328, endPoint x: 760, endPoint y: 362, distance: 67.8
click at [700, 328] on span "All (1)" at bounding box center [694, 331] width 30 height 18
click at [679, 328] on input "All (1)" at bounding box center [663, 331] width 32 height 32
radio input "true"
click at [887, 376] on span "Ok" at bounding box center [886, 372] width 24 height 19
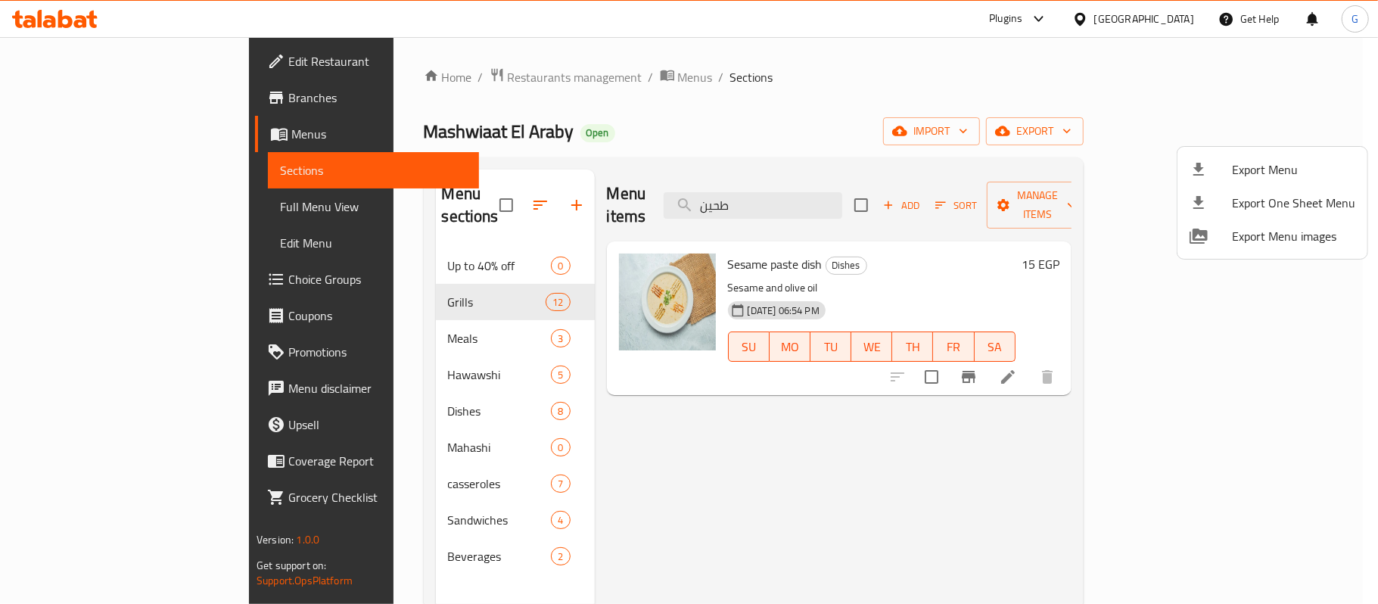
click at [1166, 20] on div at bounding box center [689, 302] width 1378 height 604
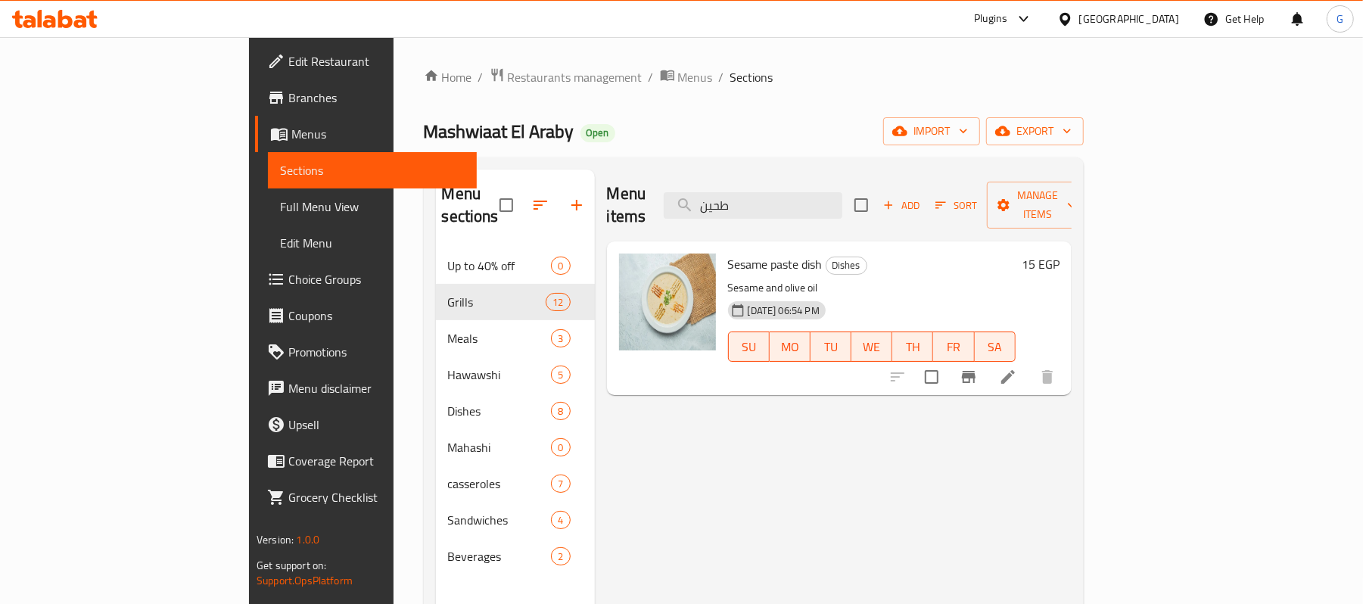
click at [1161, 17] on div "[GEOGRAPHIC_DATA]" at bounding box center [1129, 19] width 100 height 17
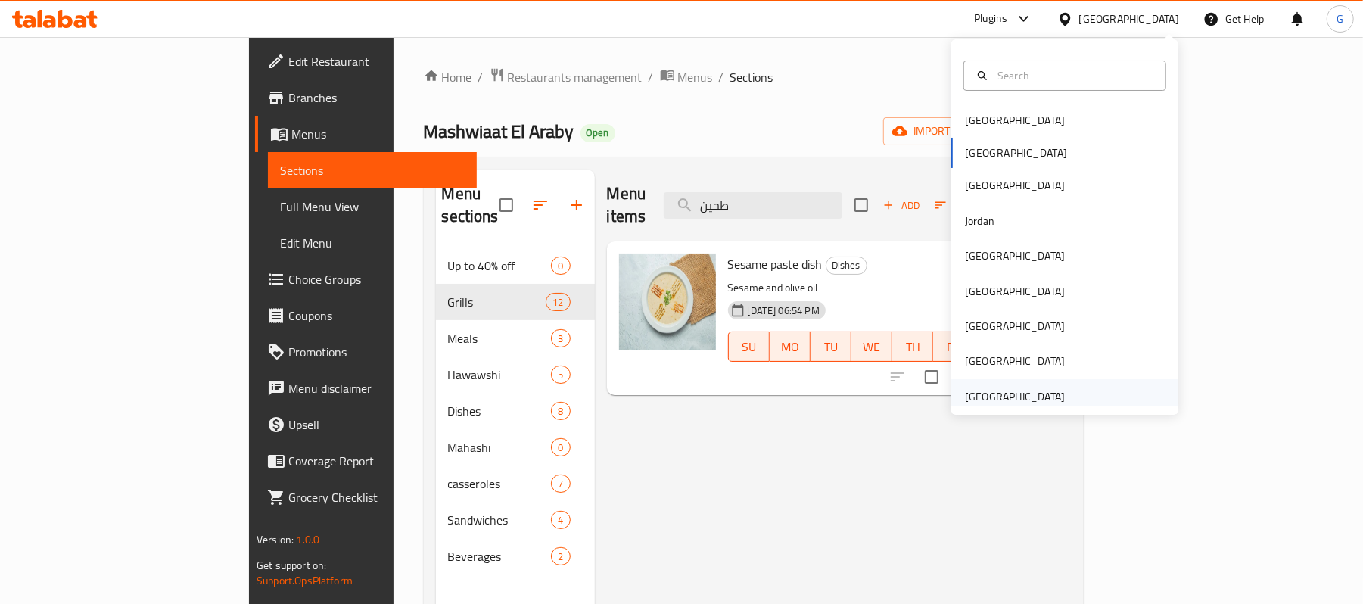
click at [1035, 394] on div "United Arab Emirates" at bounding box center [1015, 396] width 100 height 17
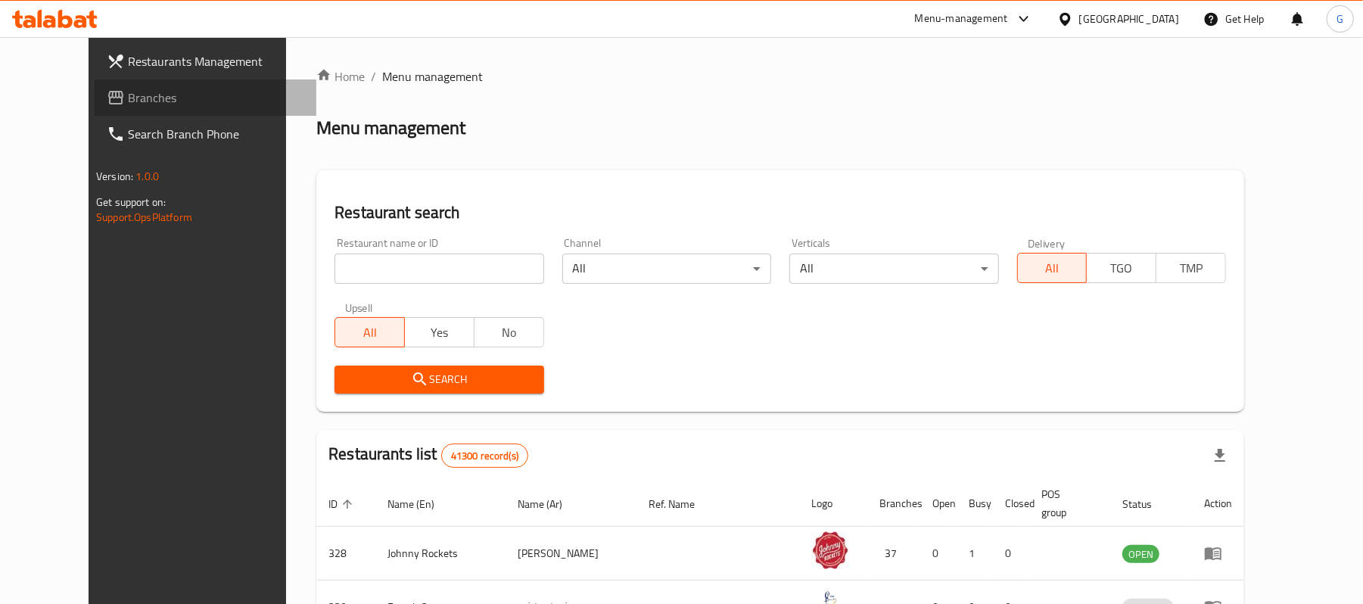
click at [128, 106] on span "Branches" at bounding box center [216, 98] width 176 height 18
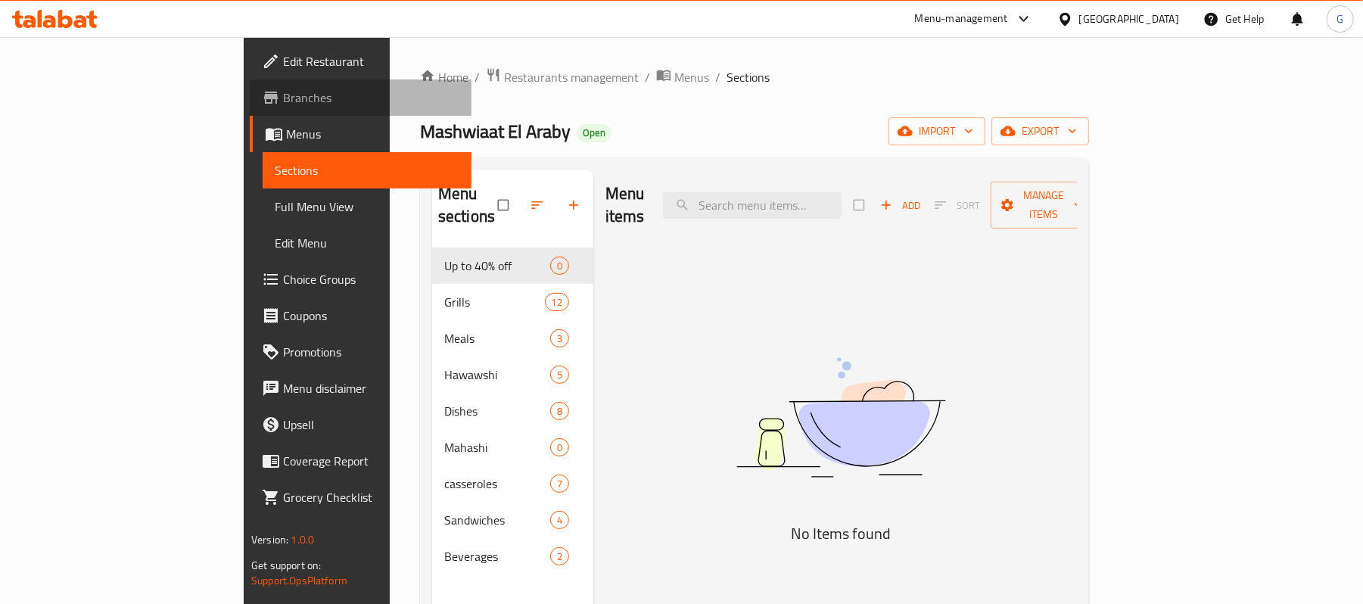
click at [283, 97] on span "Branches" at bounding box center [371, 98] width 176 height 18
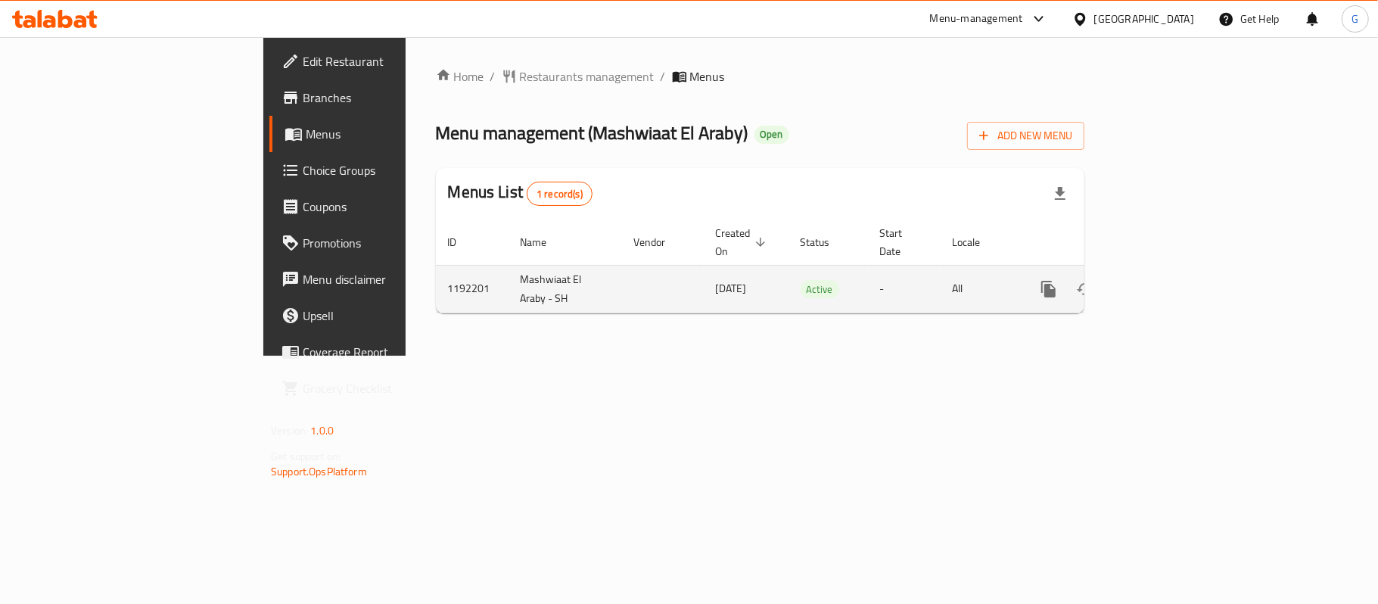
click at [1167, 280] on icon "enhanced table" at bounding box center [1157, 289] width 18 height 18
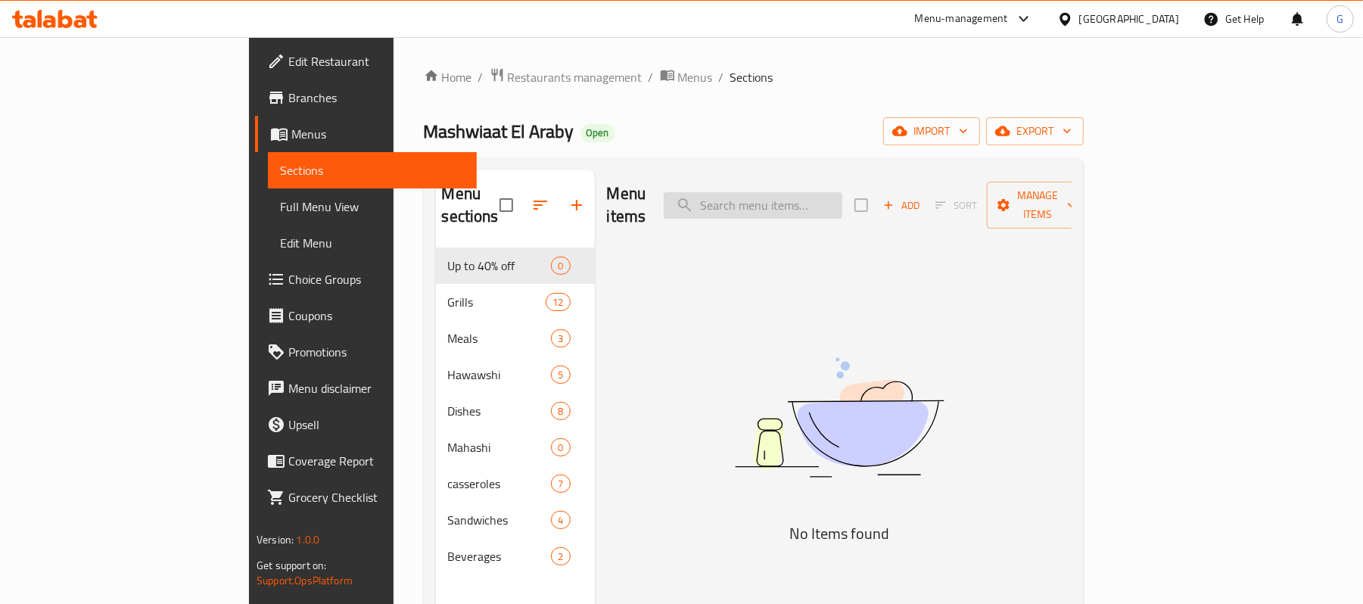
click at [842, 201] on input "search" at bounding box center [753, 205] width 179 height 26
paste input "عرض وجبه نص فراخ"
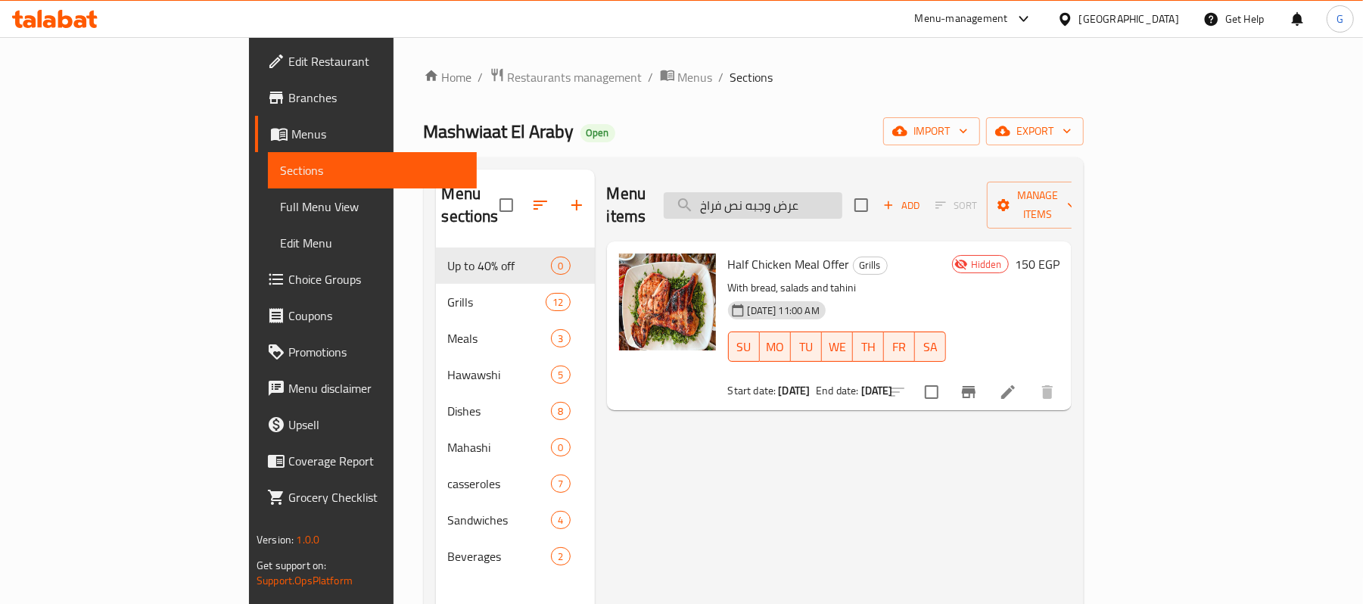
click at [842, 192] on input "عرض وجبه نص فراخ" at bounding box center [753, 205] width 179 height 26
paste input "وسلطات"
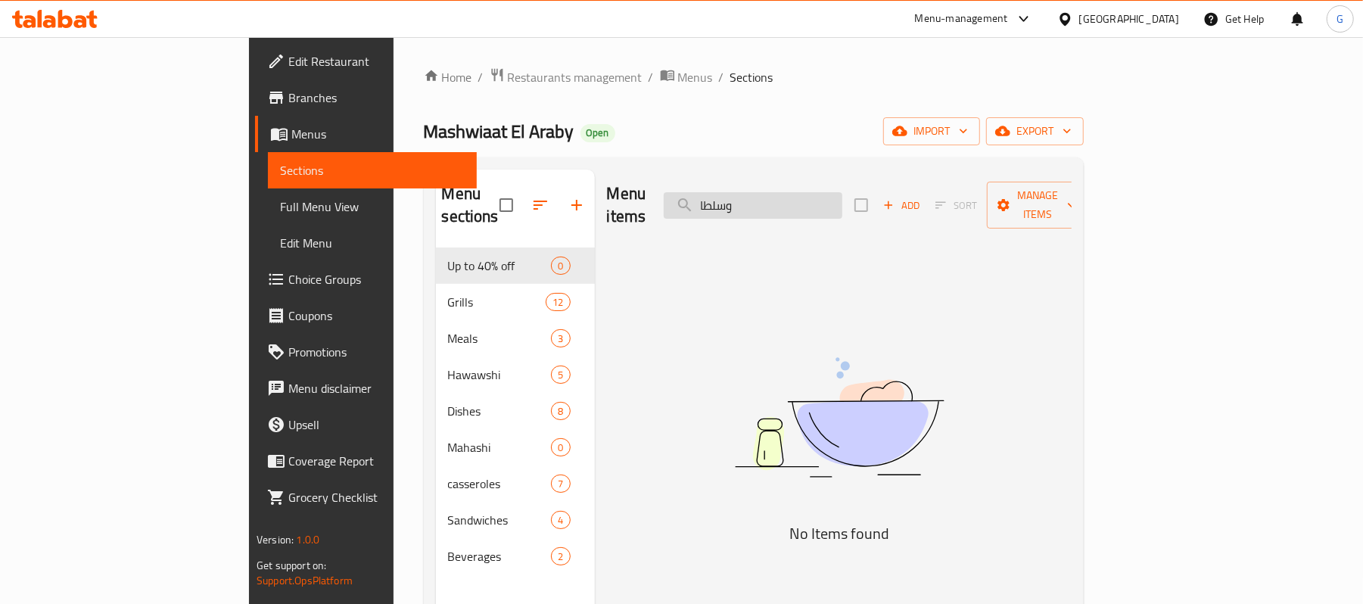
drag, startPoint x: 818, startPoint y: 194, endPoint x: 832, endPoint y: 183, distance: 17.9
click at [832, 192] on input "وسلطا" at bounding box center [753, 205] width 179 height 26
click at [819, 197] on input "سلطا" at bounding box center [753, 205] width 179 height 26
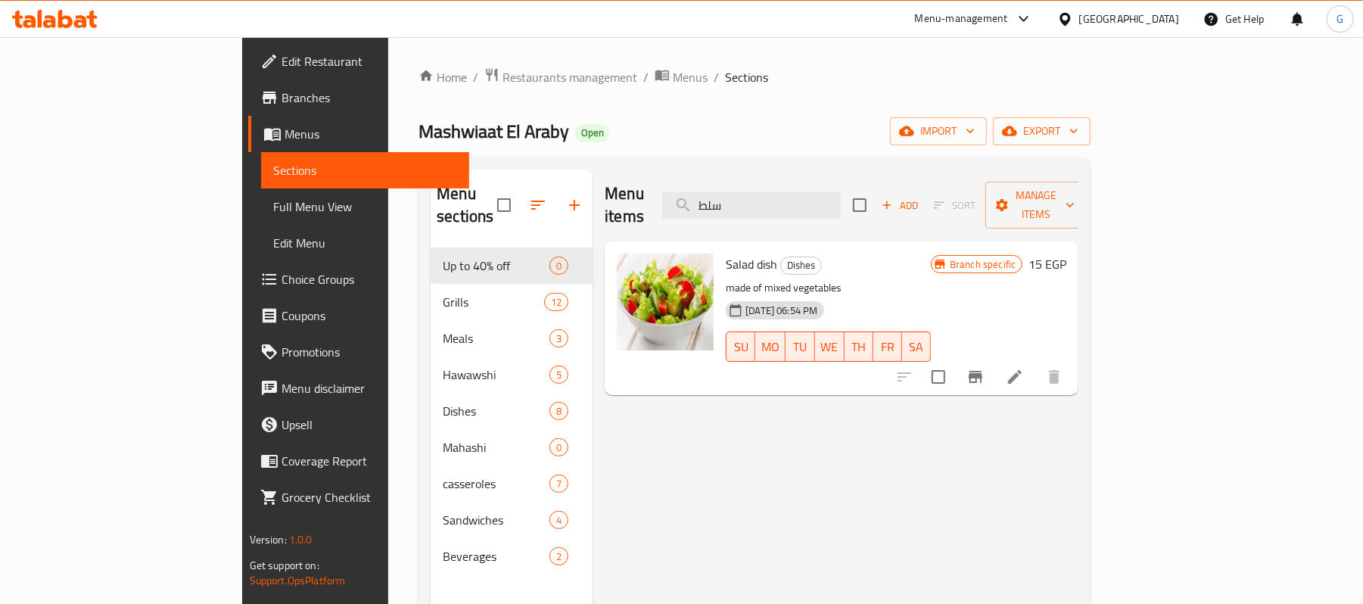
click at [726, 253] on span "Salad dish" at bounding box center [751, 264] width 51 height 23
click at [841, 192] on input "سلط" at bounding box center [751, 205] width 179 height 26
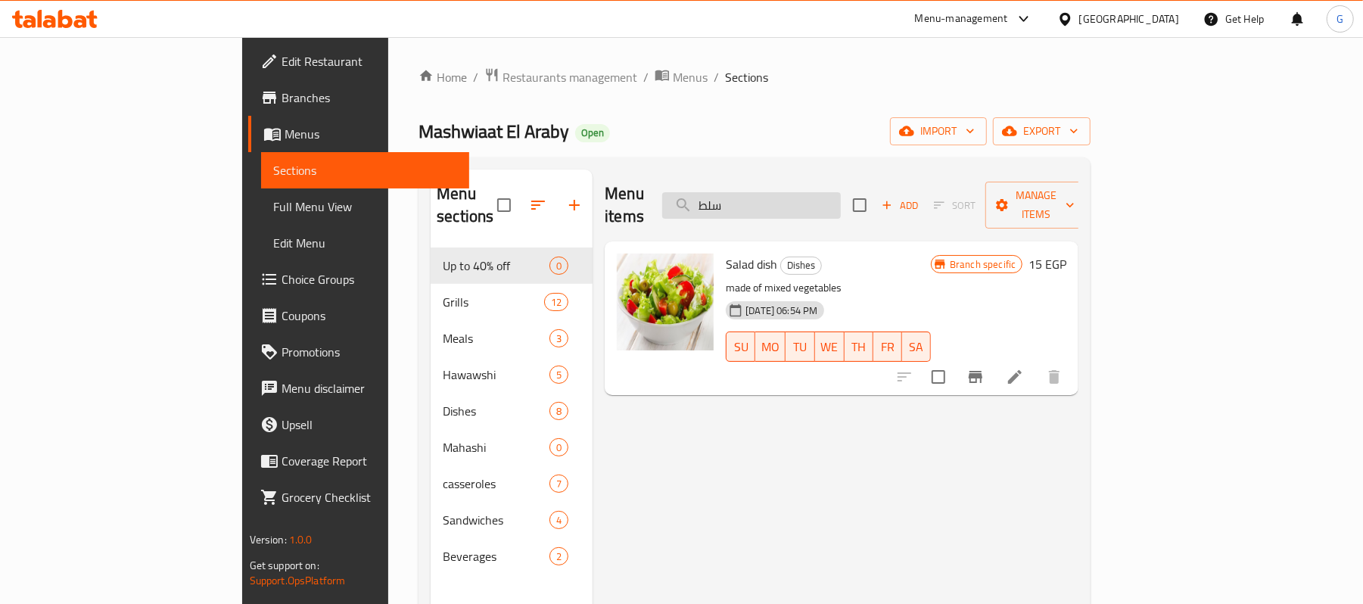
click at [841, 192] on input "سلط" at bounding box center [751, 205] width 179 height 26
paste input "وطحينه"
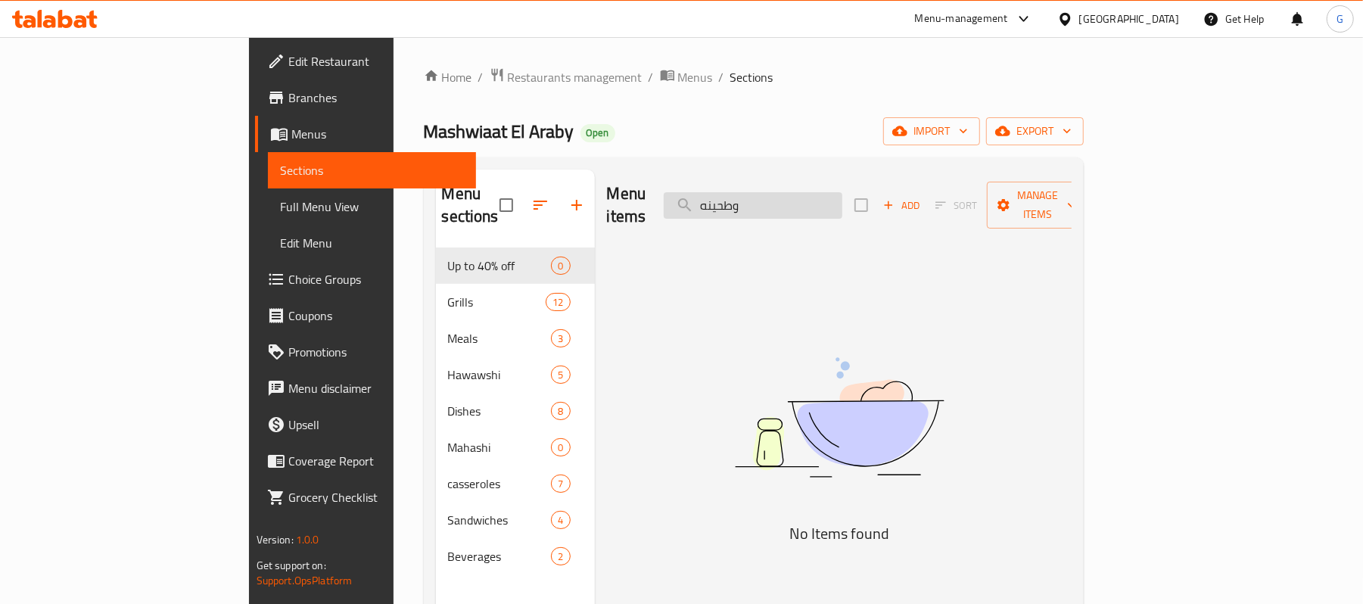
drag, startPoint x: 822, startPoint y: 197, endPoint x: 832, endPoint y: 188, distance: 14.0
click at [832, 192] on input "وطحينه" at bounding box center [753, 205] width 179 height 26
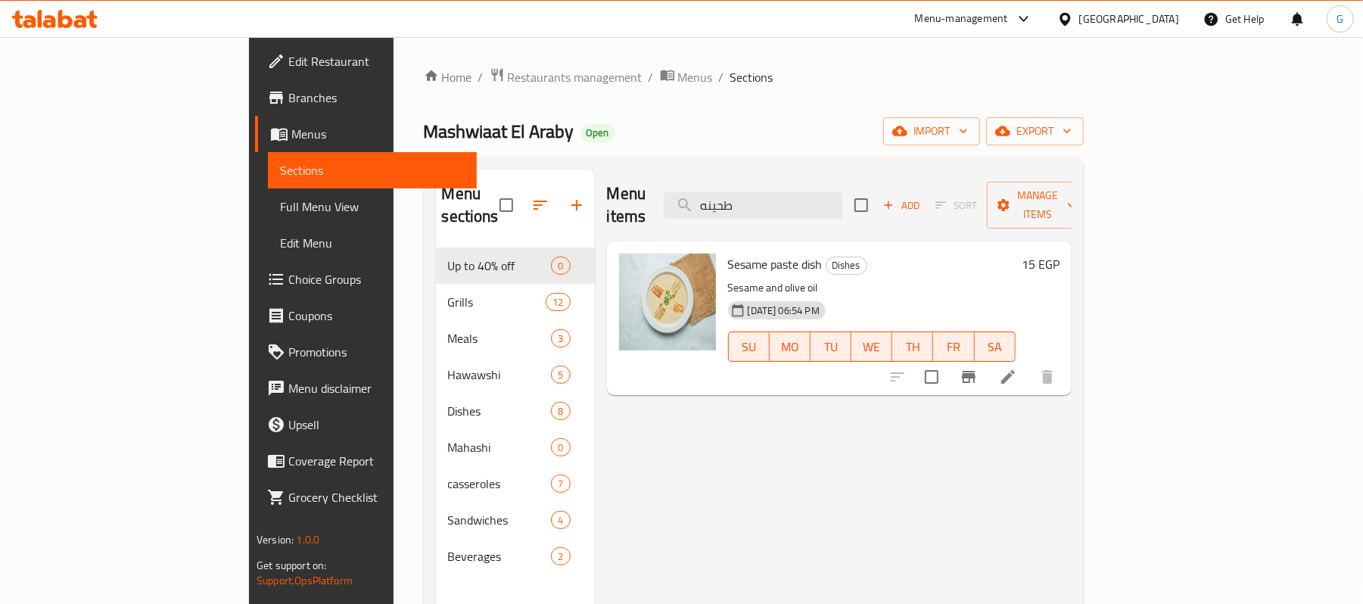
type input "طحينه"
click at [728, 253] on span "Sesame paste dish" at bounding box center [775, 264] width 95 height 23
